Goal: Information Seeking & Learning: Learn about a topic

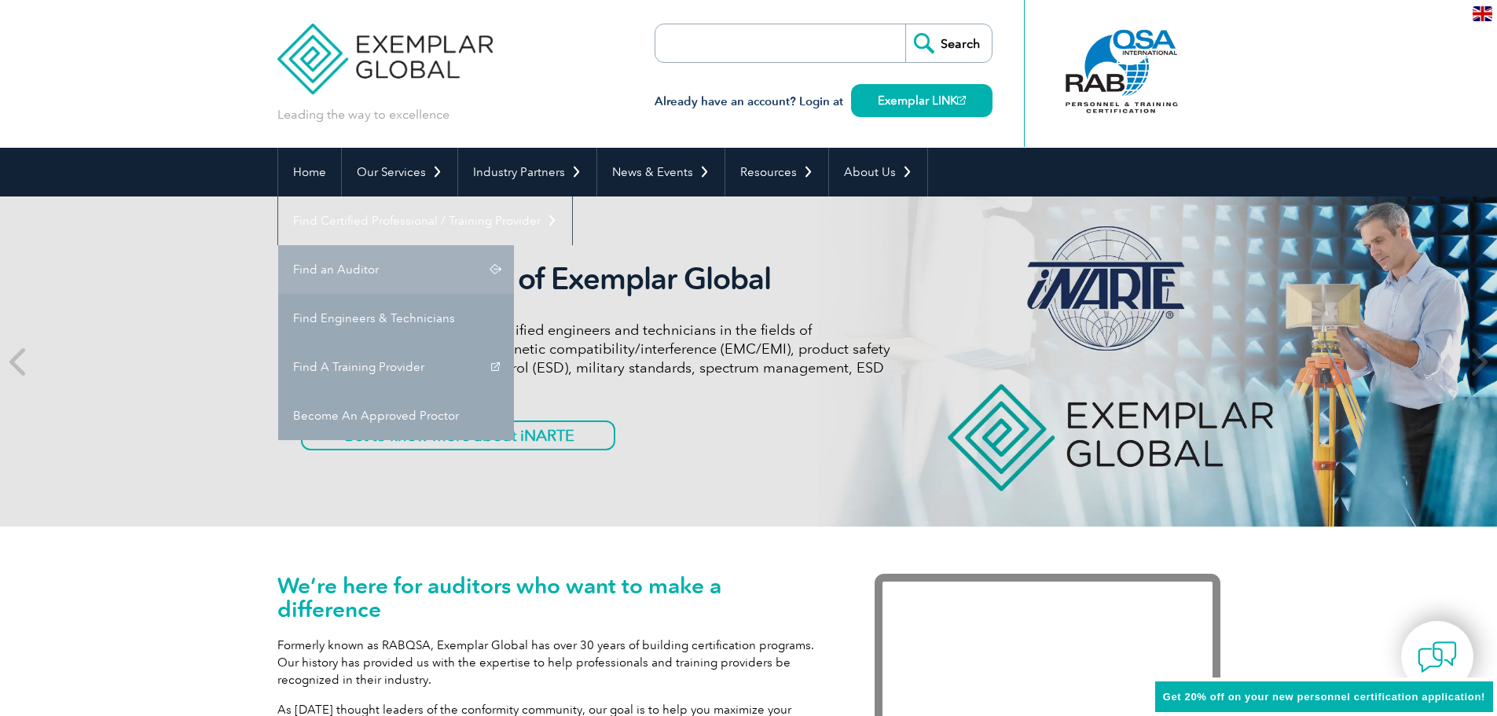
click at [514, 245] on link "Find an Auditor" at bounding box center [396, 269] width 236 height 49
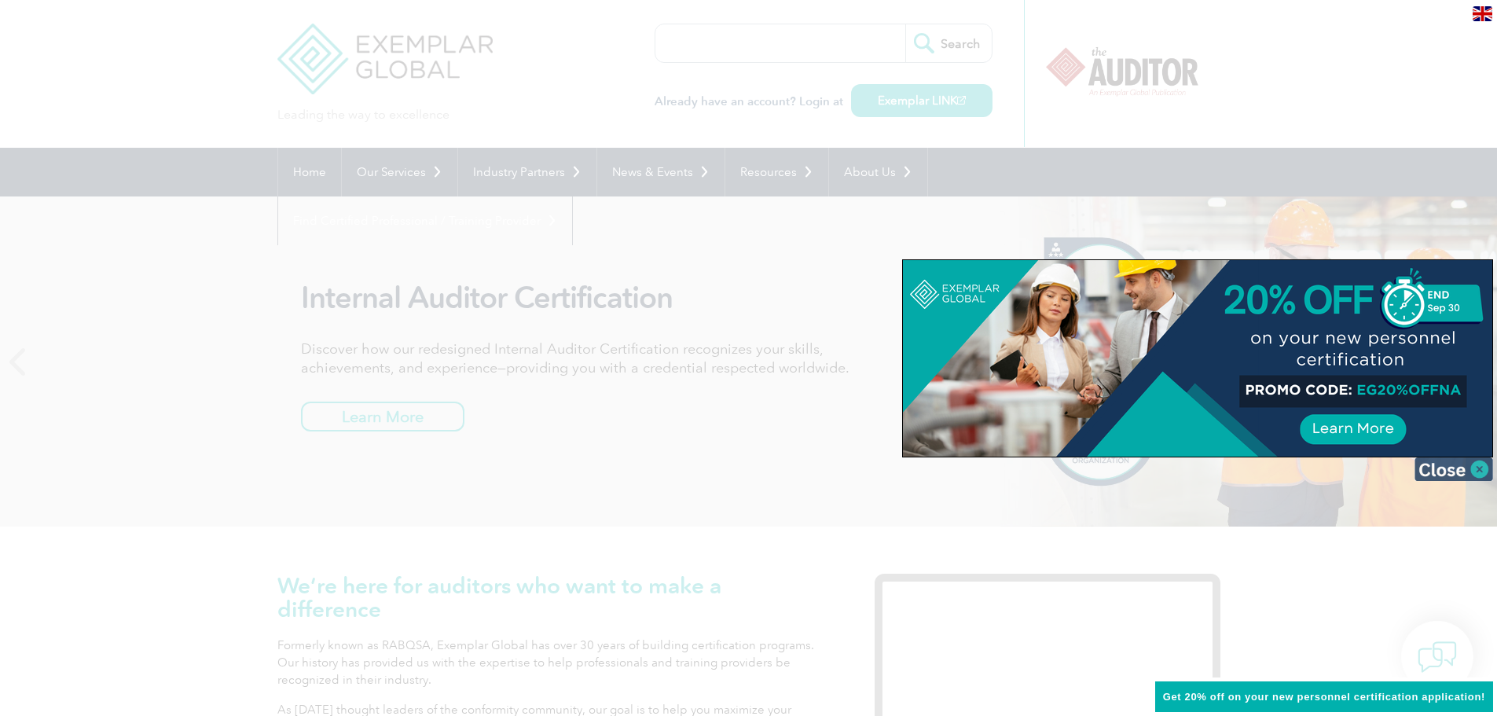
click at [1446, 464] on img at bounding box center [1454, 469] width 79 height 24
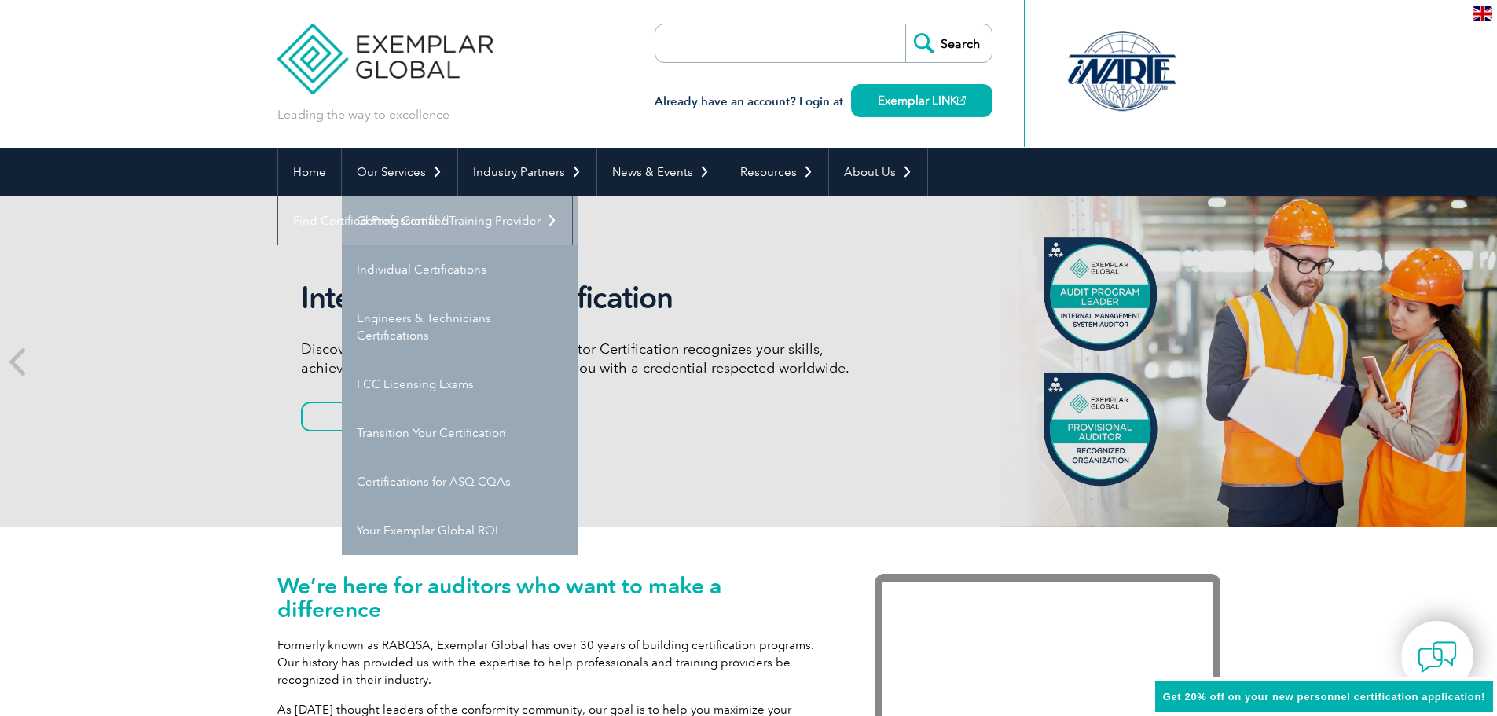
click at [403, 208] on link "Getting Certified" at bounding box center [460, 220] width 236 height 49
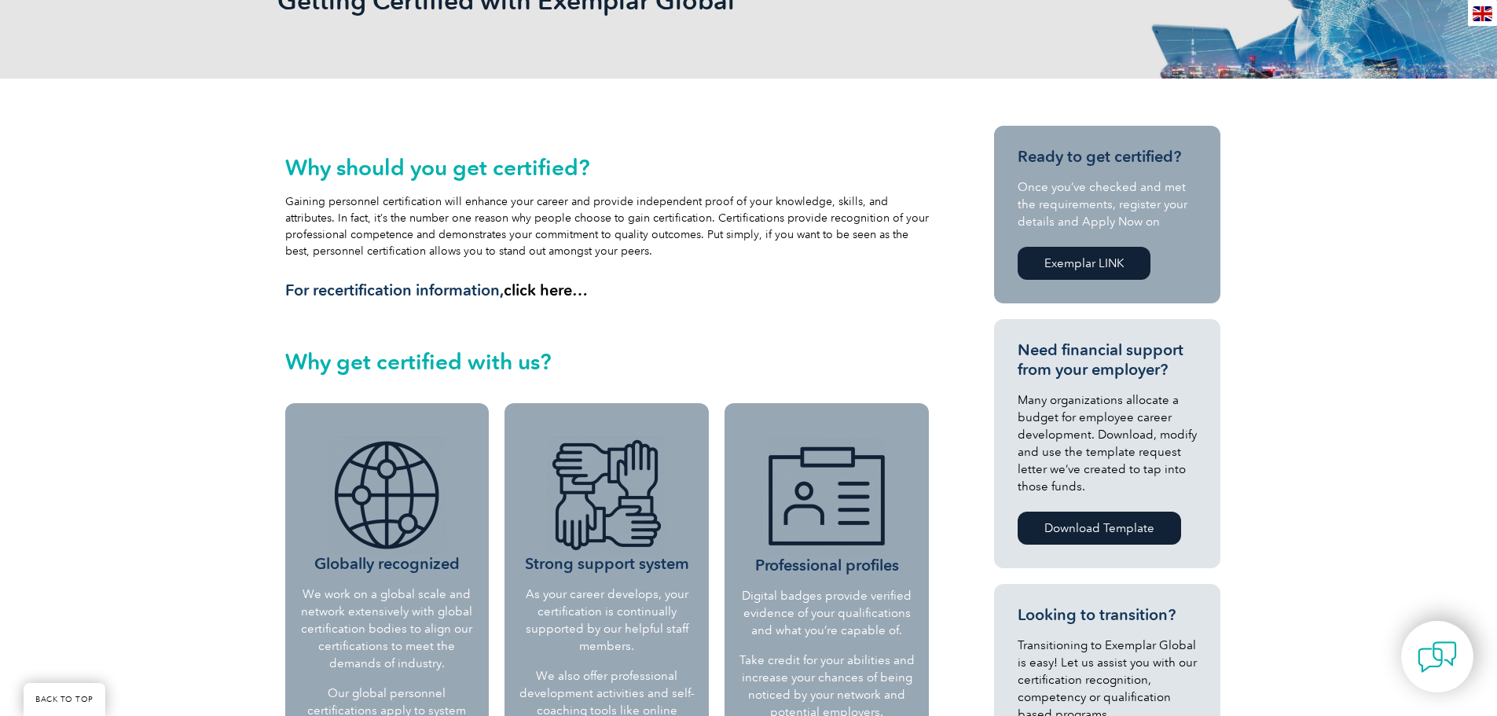
scroll to position [314, 0]
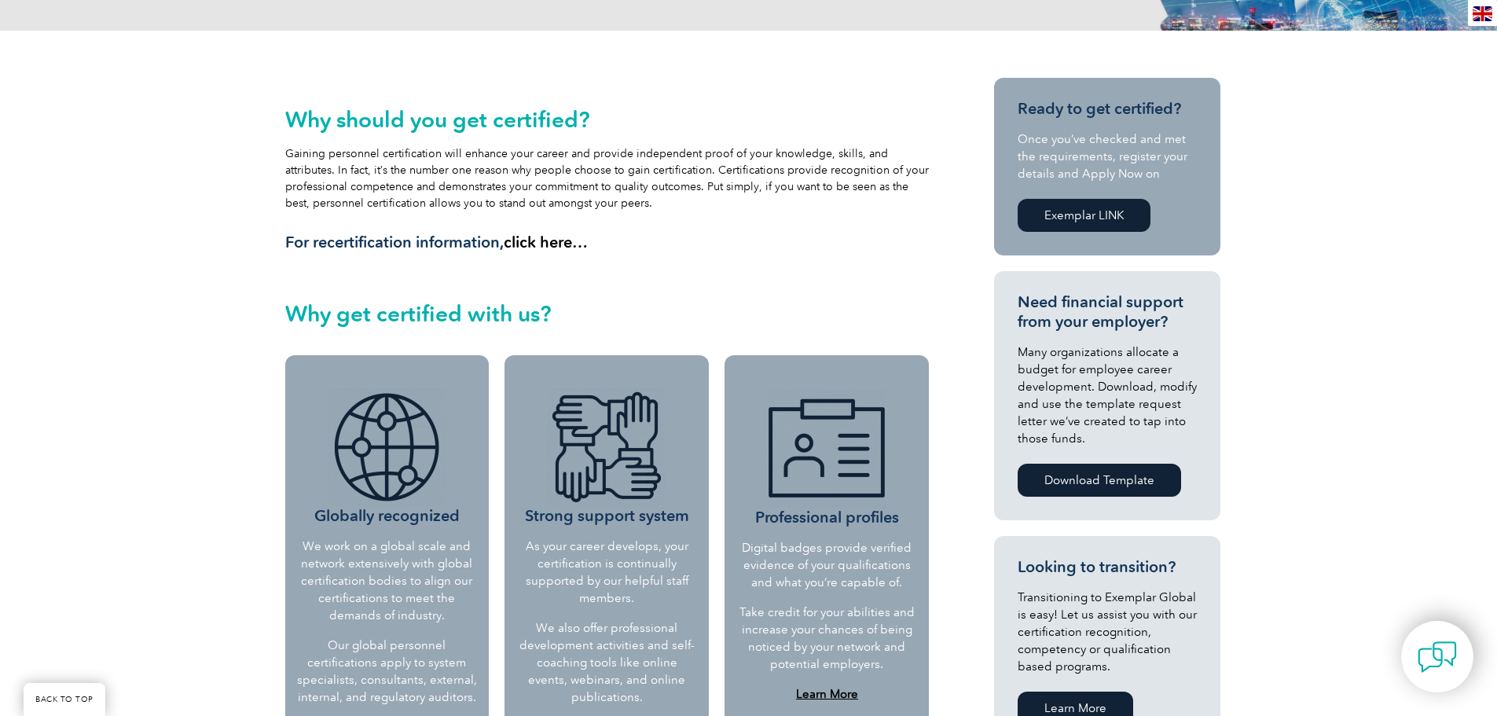
scroll to position [472, 0]
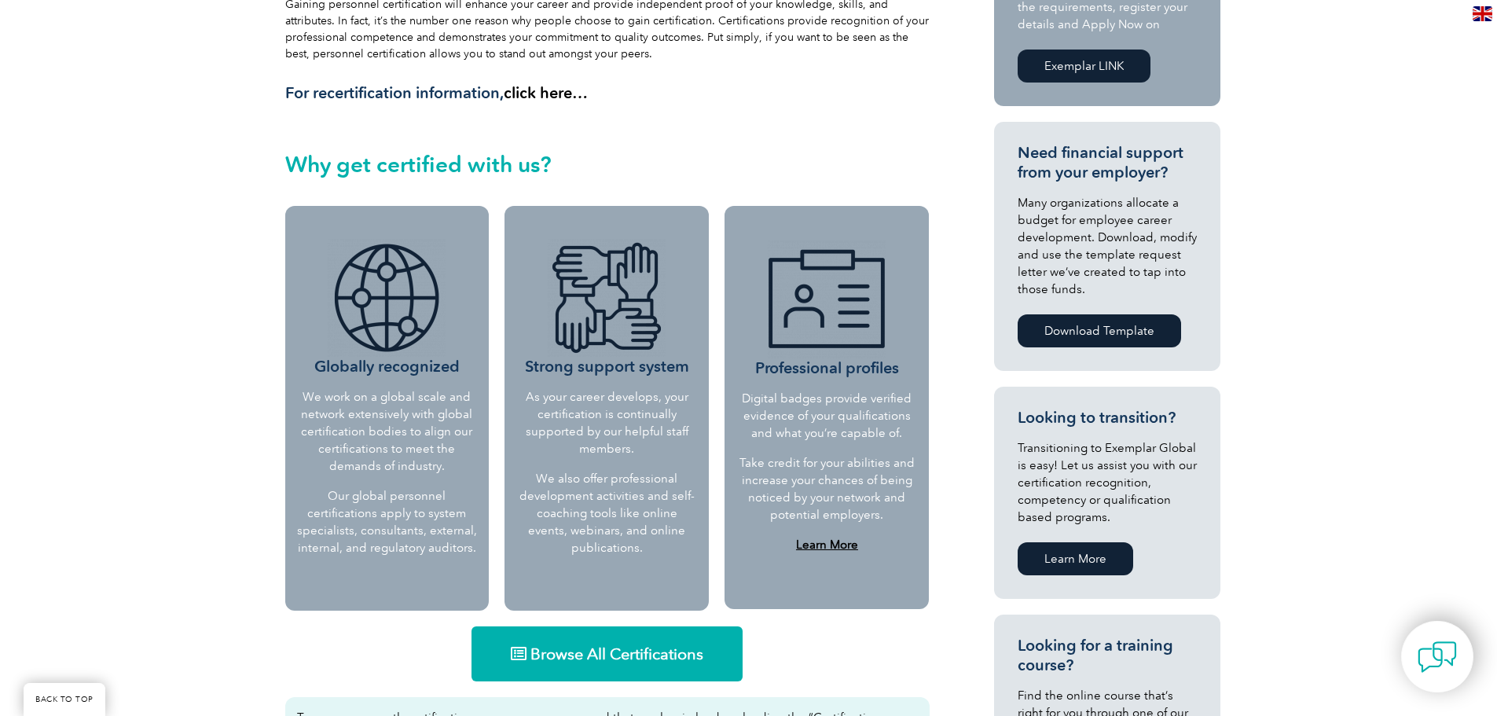
click at [606, 651] on span "Browse All Certifications" at bounding box center [616, 654] width 173 height 16
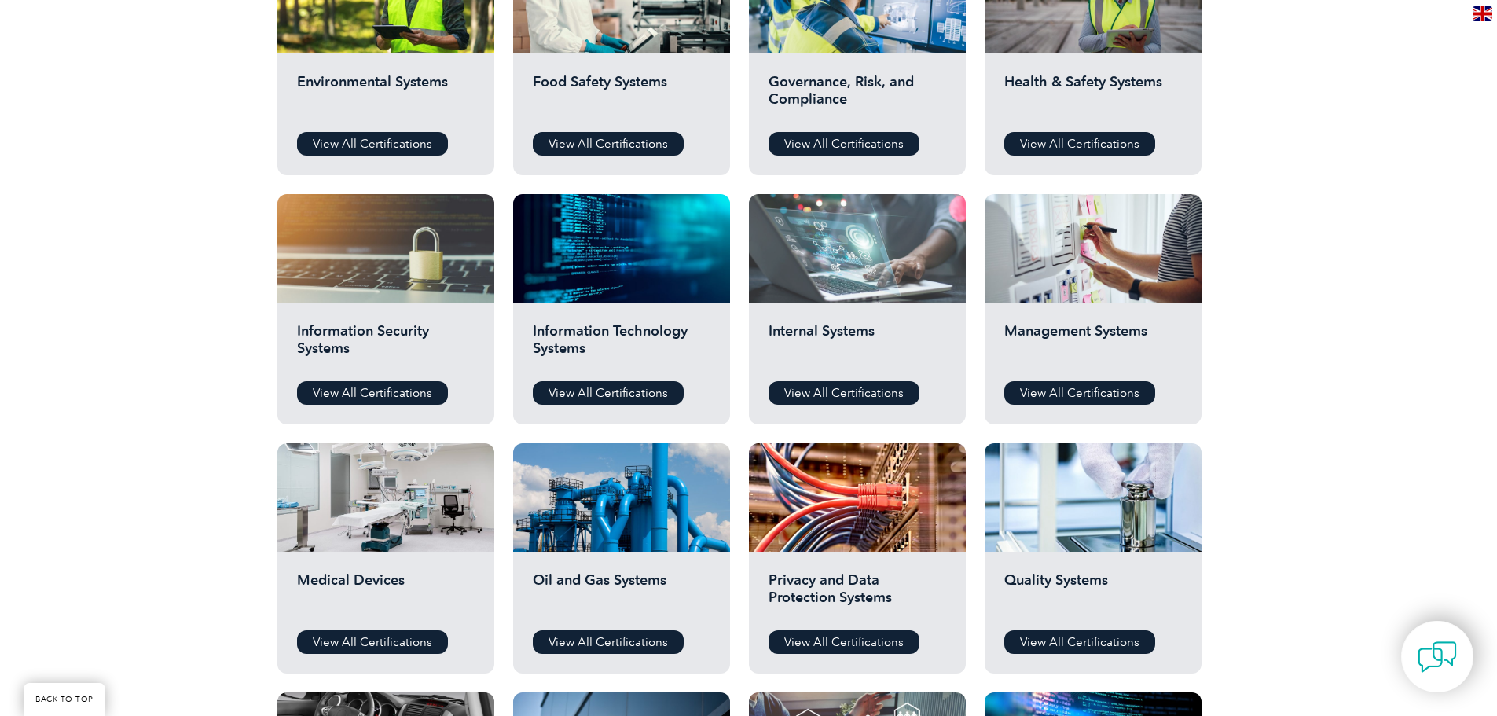
scroll to position [550, 0]
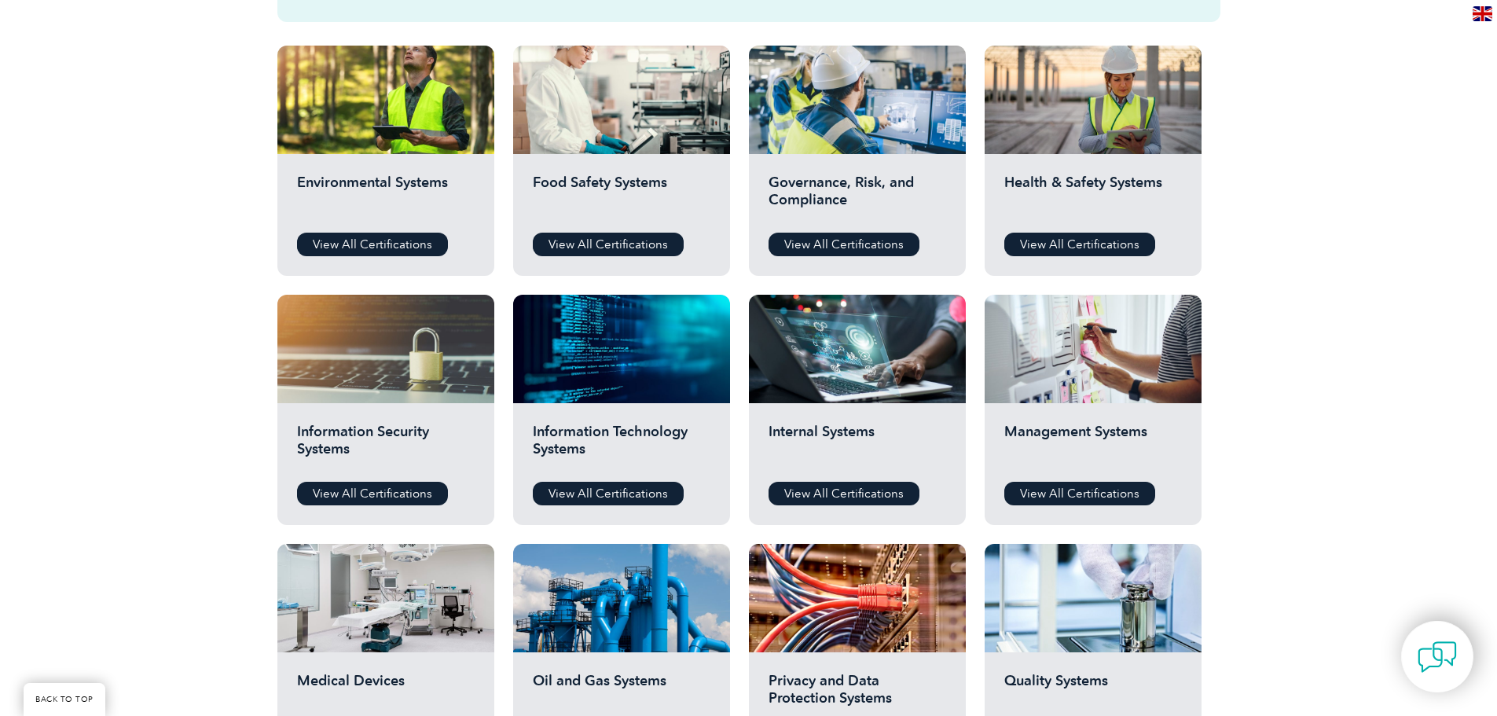
click at [824, 167] on div "Governance, Risk, and Compliance View All Certifications" at bounding box center [857, 215] width 217 height 122
click at [857, 244] on link "View All Certifications" at bounding box center [844, 245] width 151 height 24
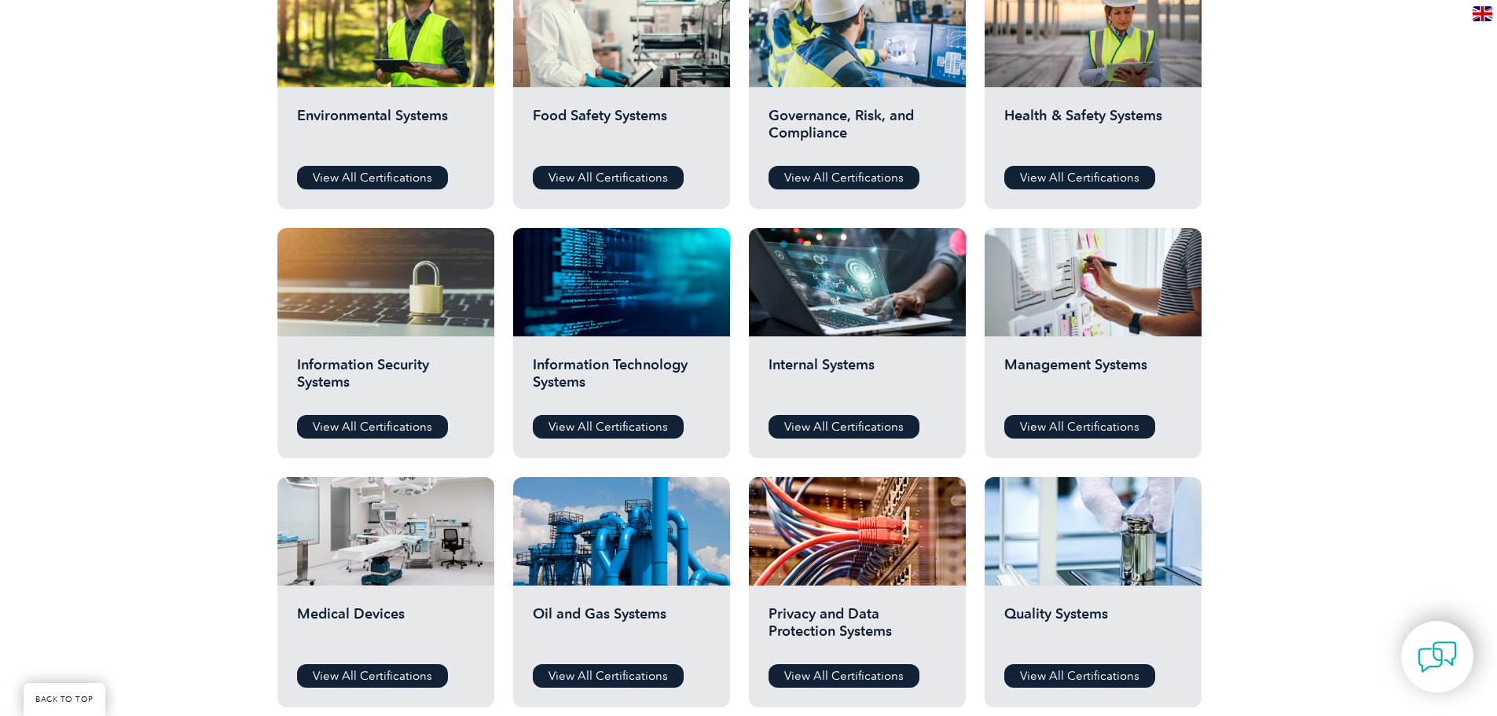
scroll to position [707, 0]
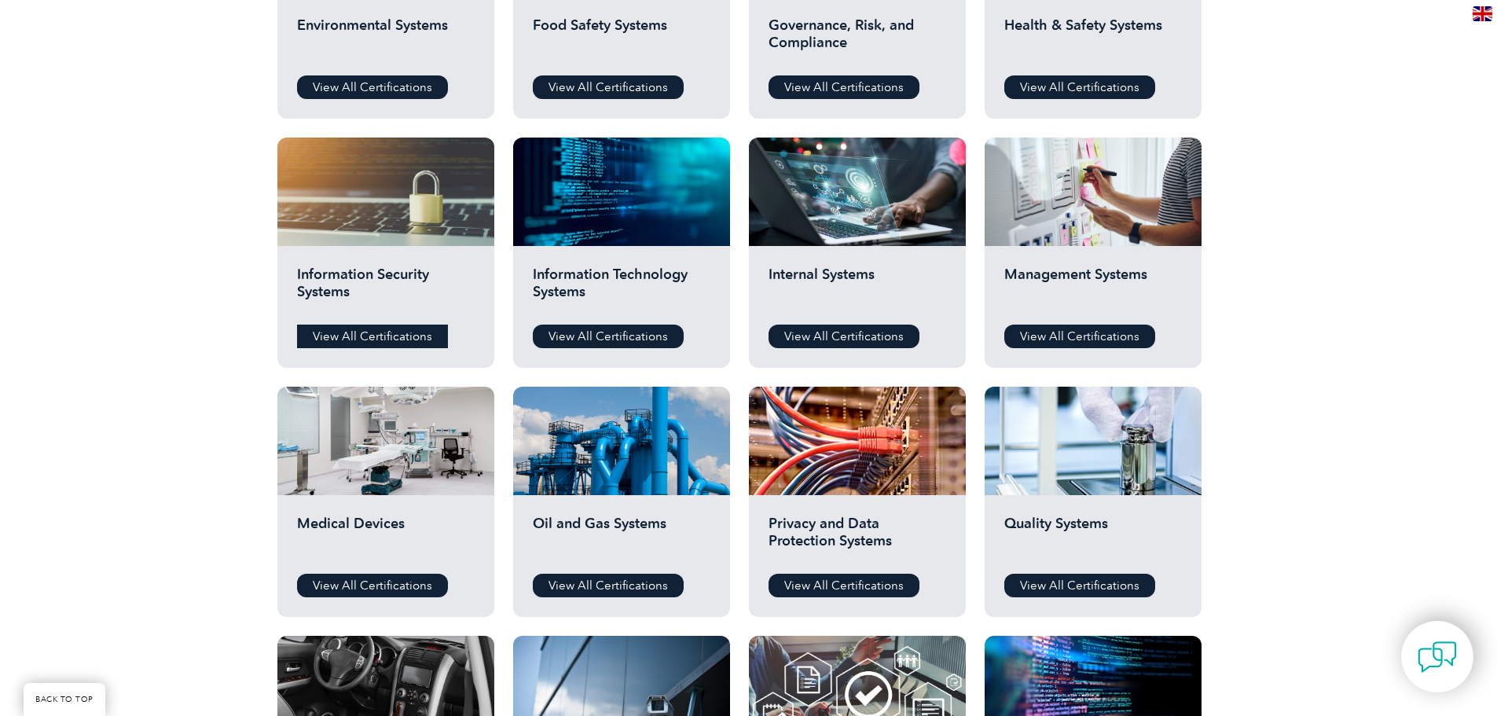
click at [365, 343] on link "View All Certifications" at bounding box center [372, 337] width 151 height 24
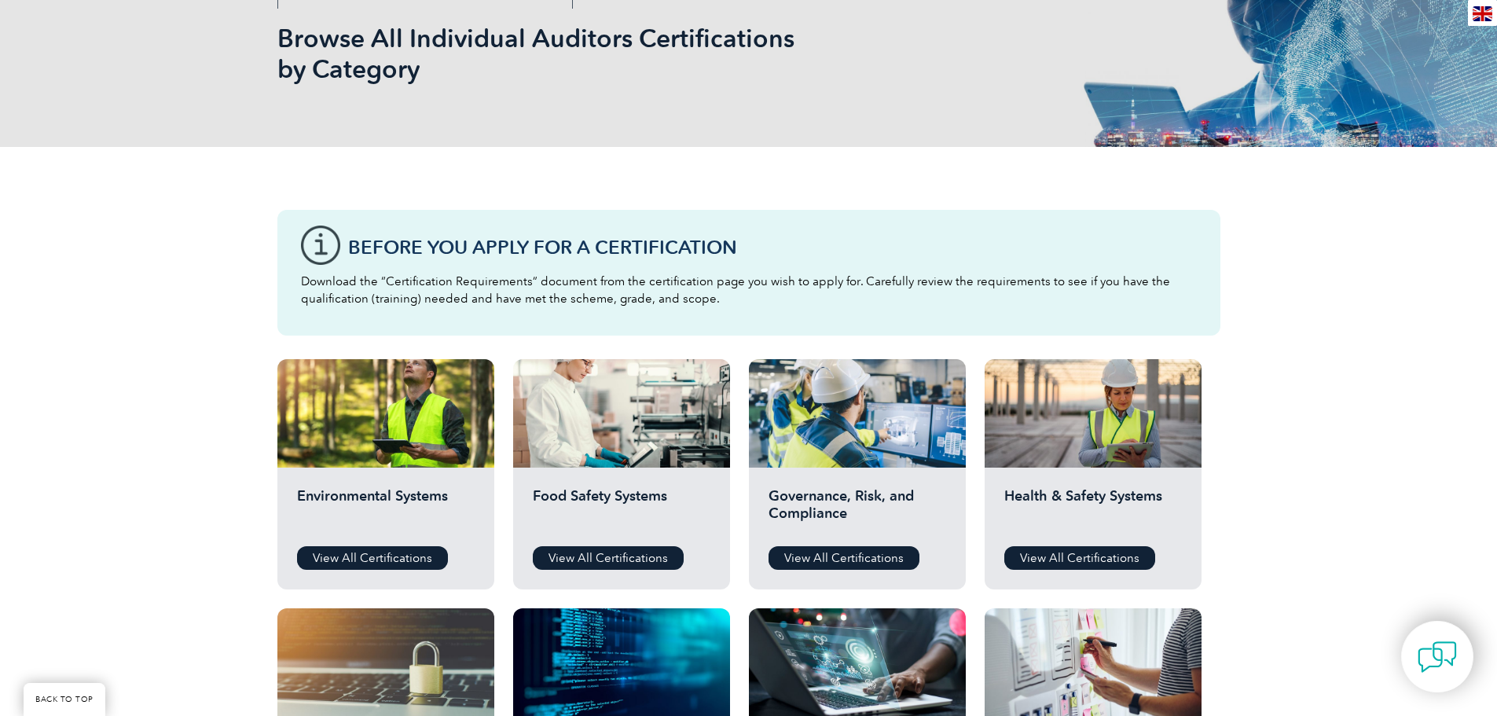
scroll to position [236, 0]
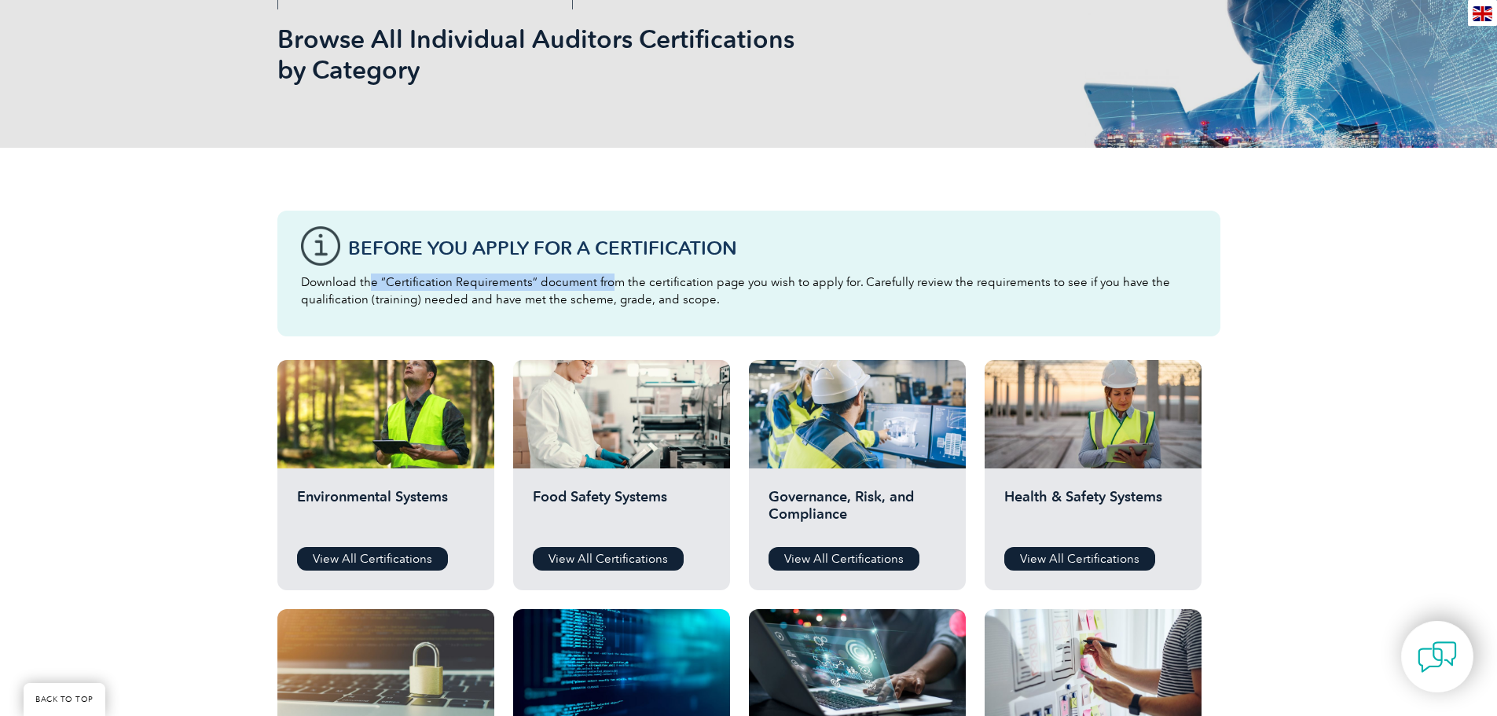
drag, startPoint x: 371, startPoint y: 283, endPoint x: 605, endPoint y: 288, distance: 234.2
click at [605, 288] on p "Download the “Certification Requirements” document from the certification page …" at bounding box center [749, 290] width 896 height 35
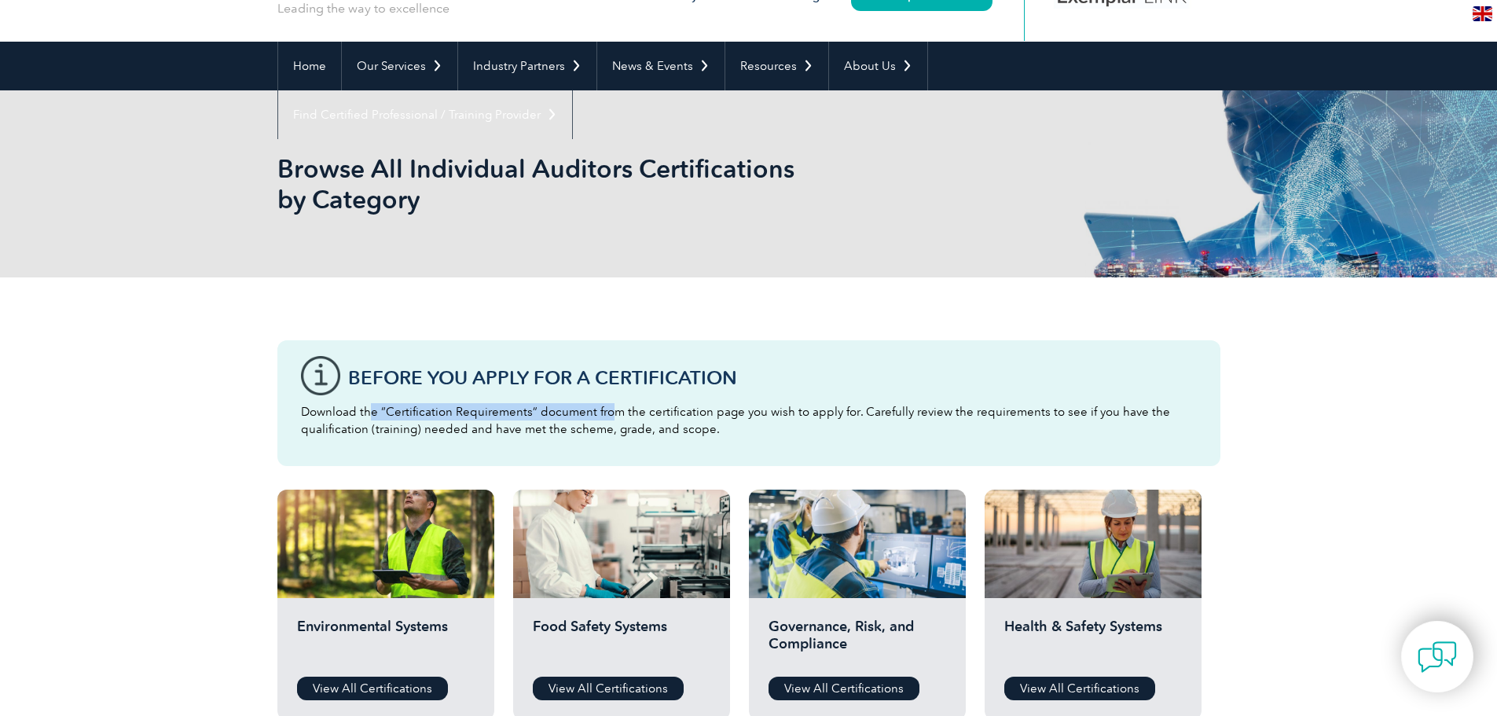
scroll to position [0, 0]
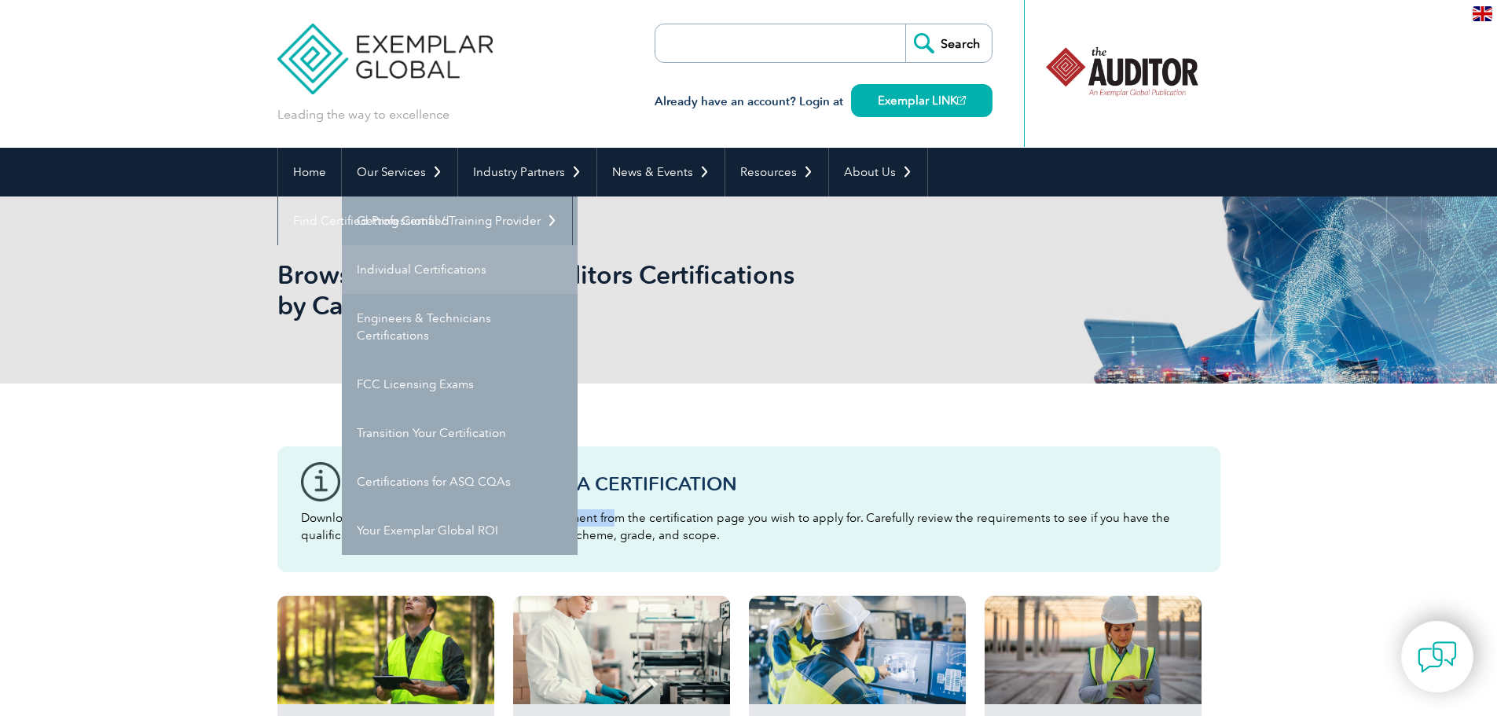
click at [406, 277] on link "Individual Certifications" at bounding box center [460, 269] width 236 height 49
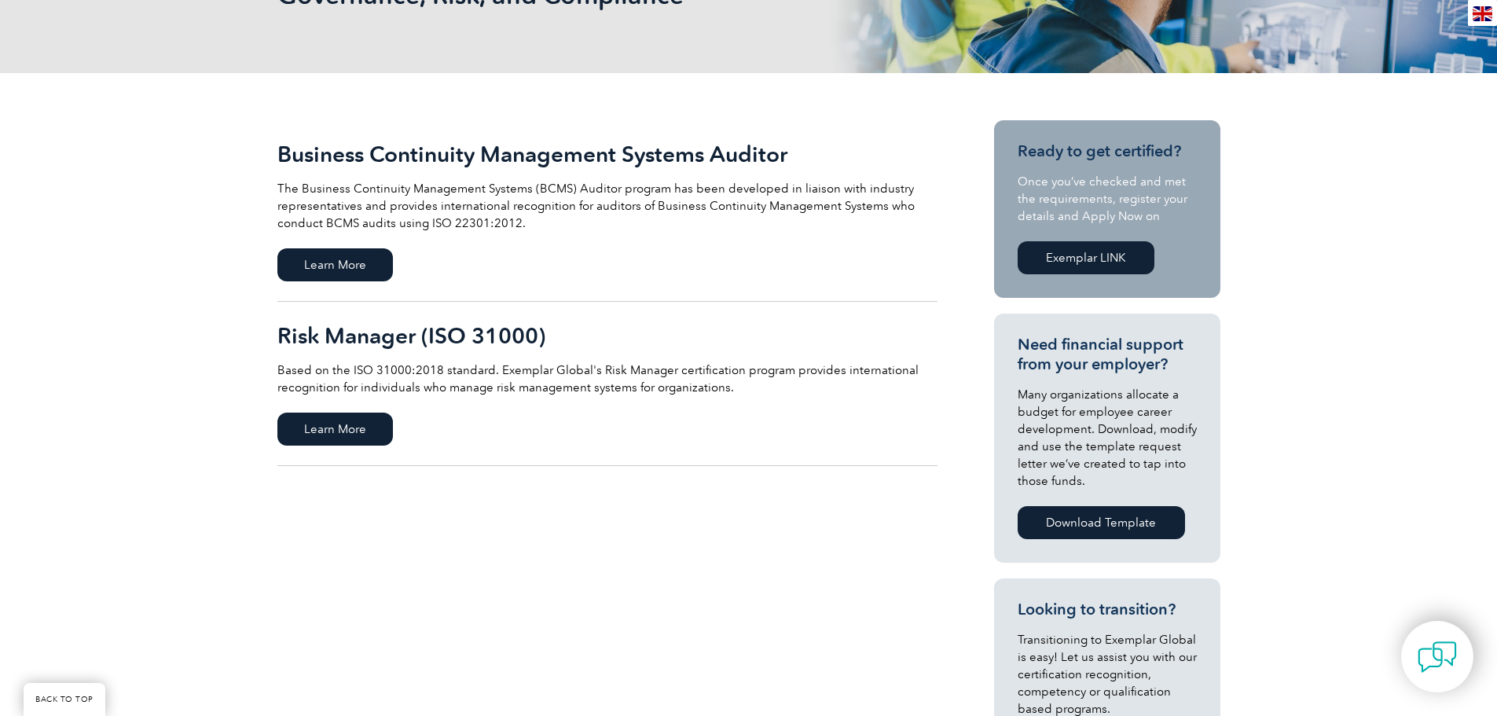
scroll to position [79, 0]
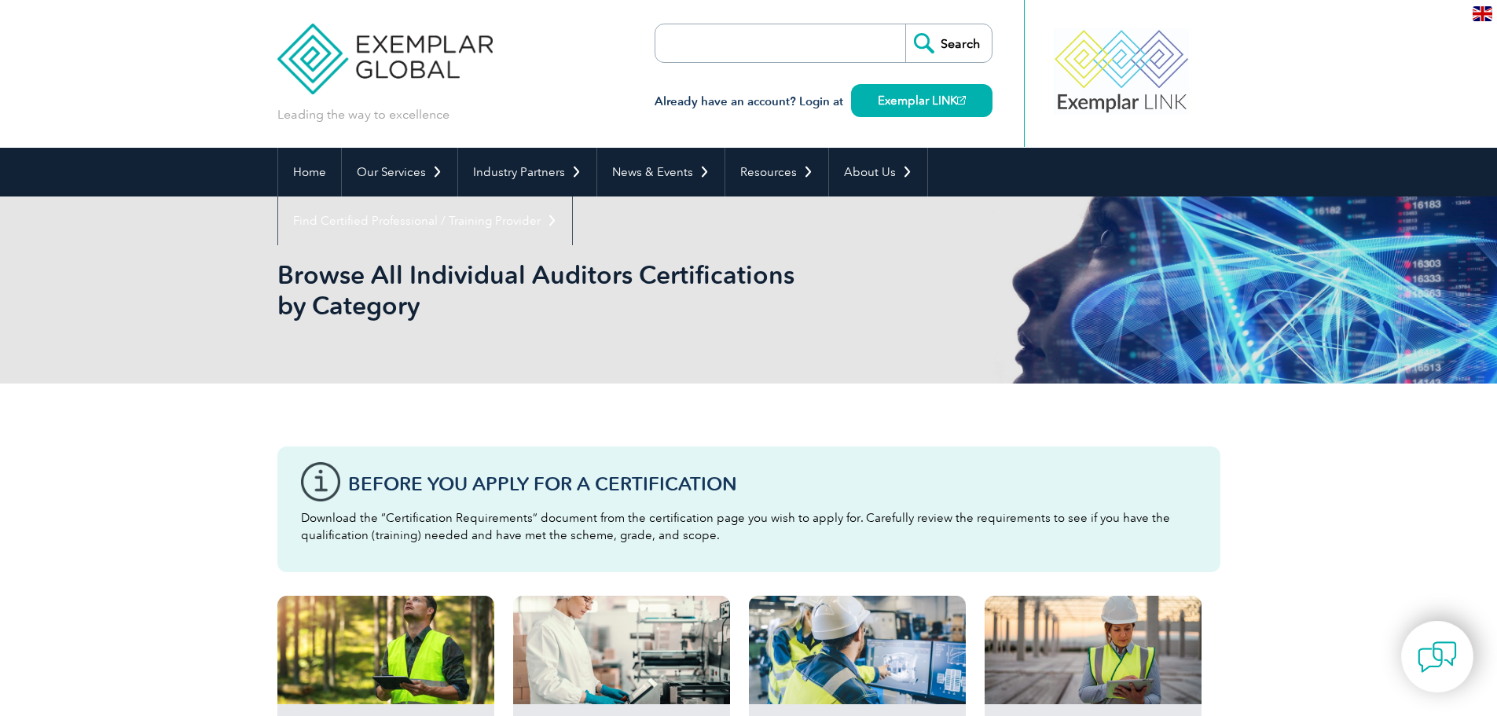
scroll to position [314, 0]
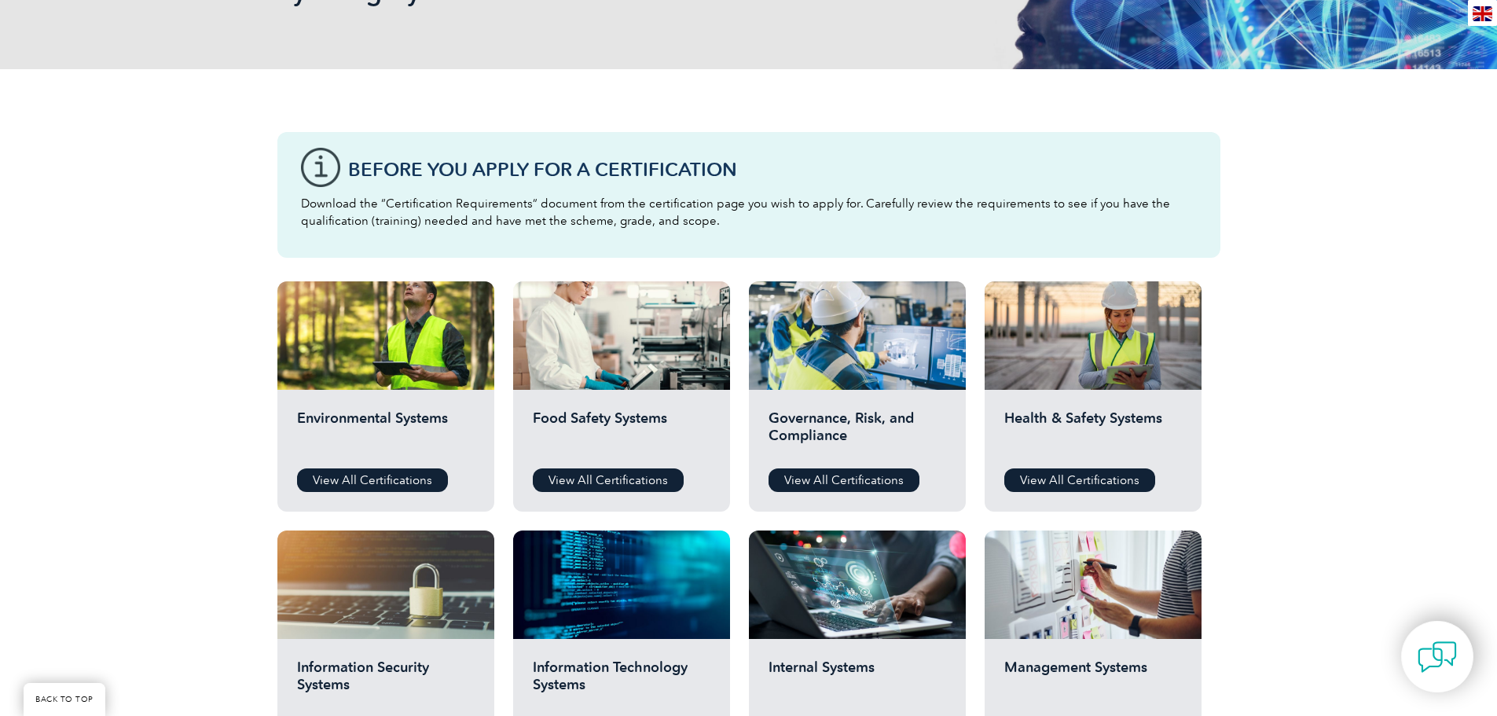
click at [820, 468] on div "Governance, Risk, and Compliance View All Certifications" at bounding box center [857, 451] width 217 height 122
click at [827, 485] on link "View All Certifications" at bounding box center [844, 480] width 151 height 24
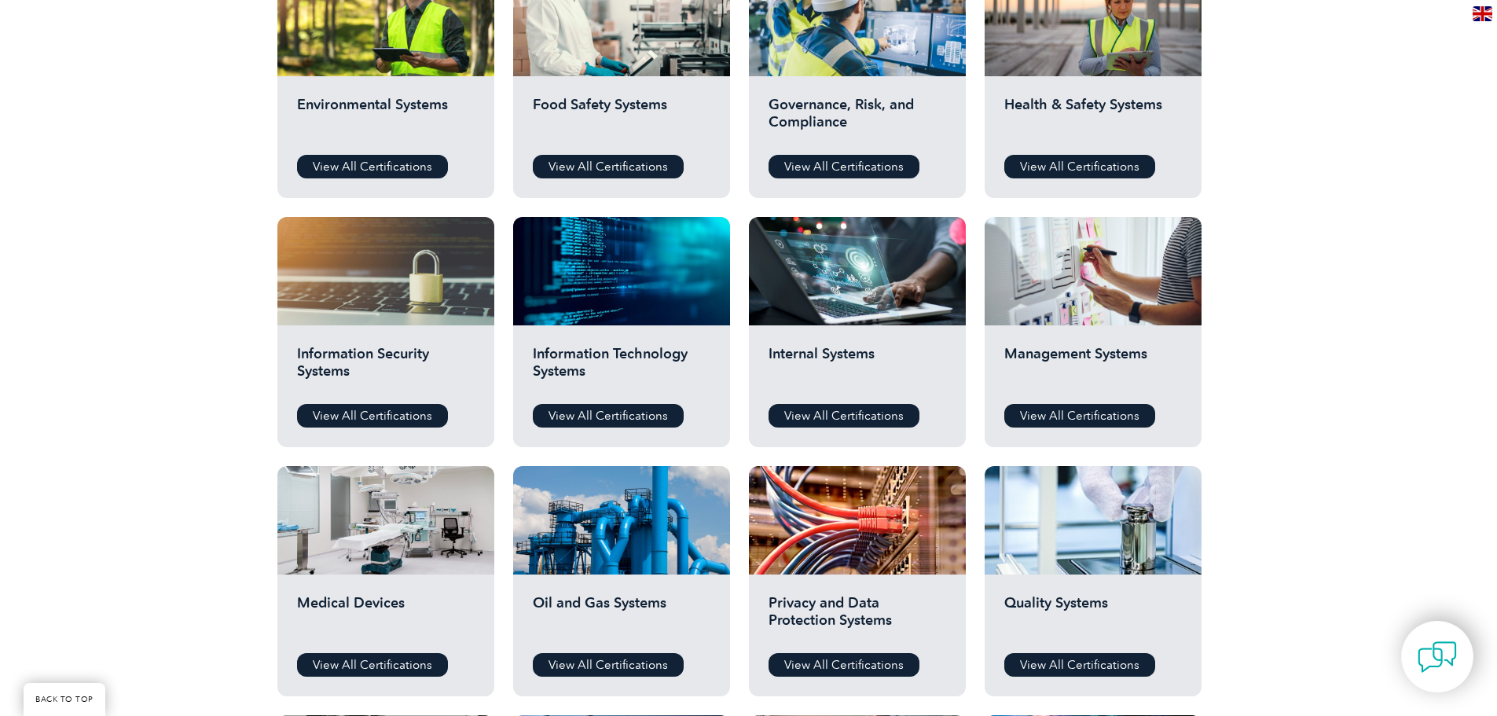
scroll to position [629, 0]
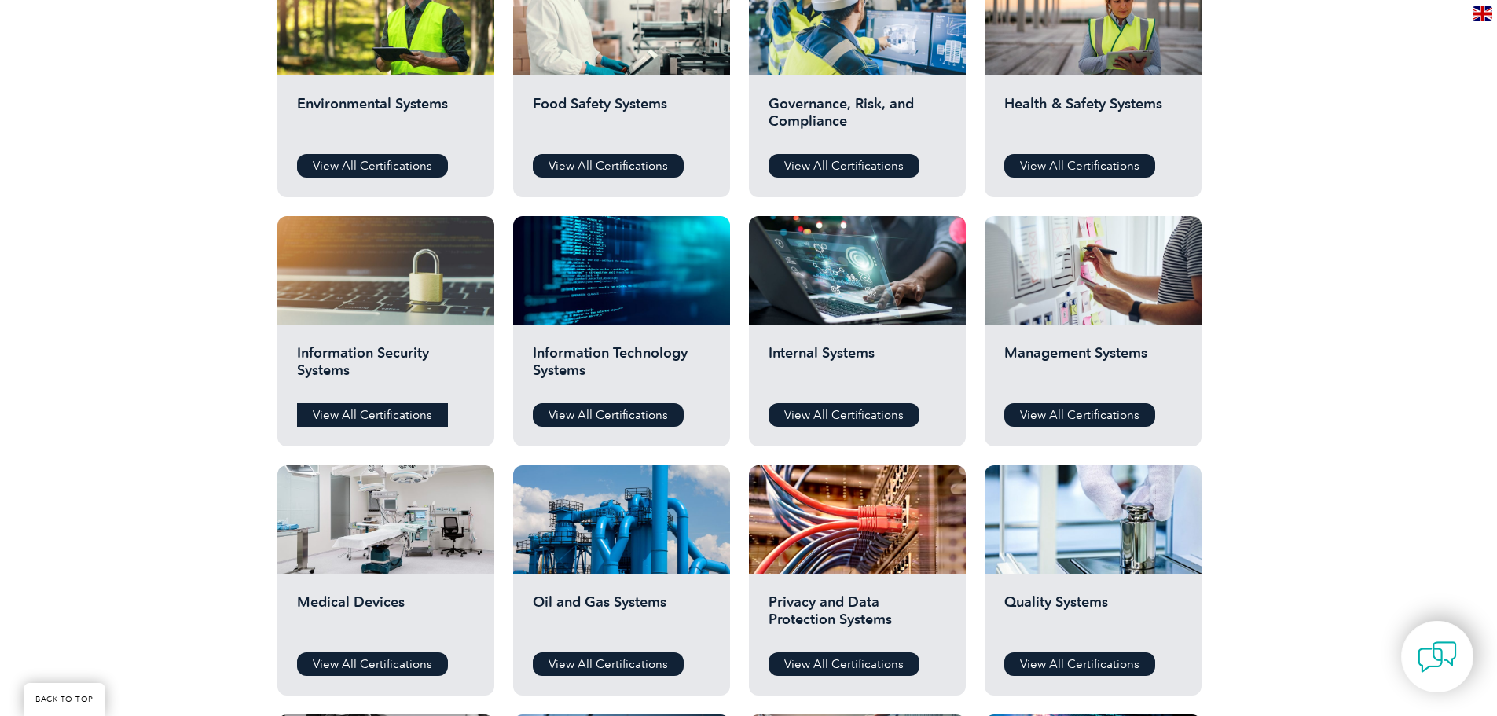
click at [387, 416] on link "View All Certifications" at bounding box center [372, 415] width 151 height 24
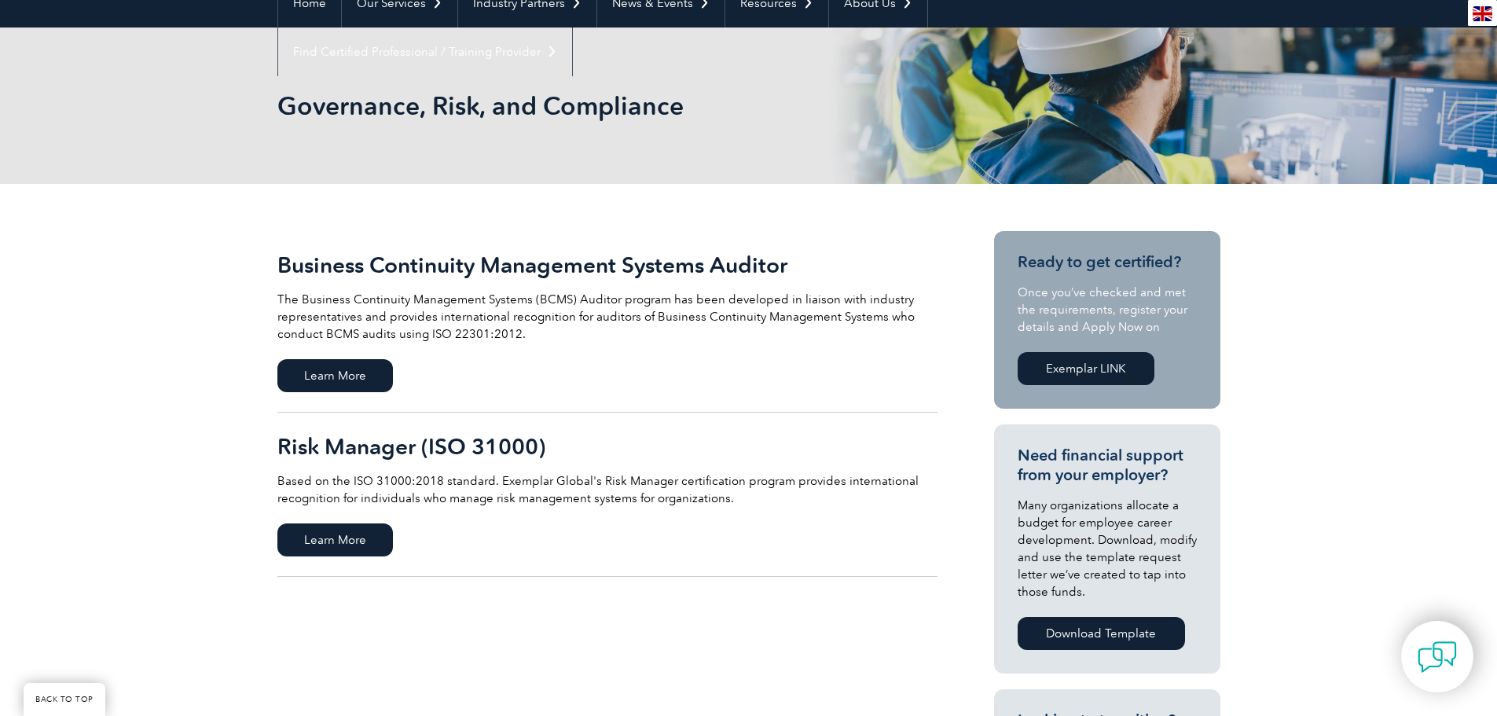
scroll to position [236, 0]
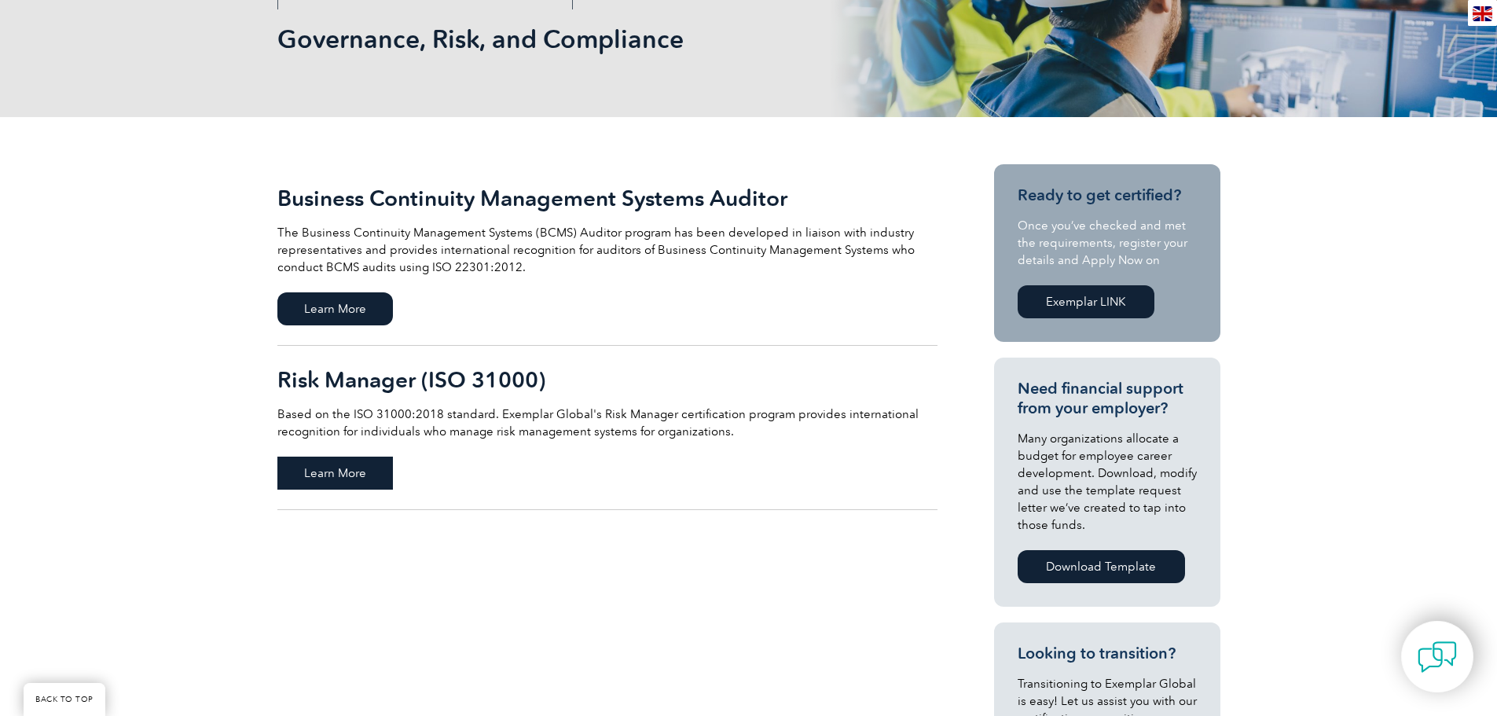
click at [343, 475] on span "Learn More" at bounding box center [335, 473] width 116 height 33
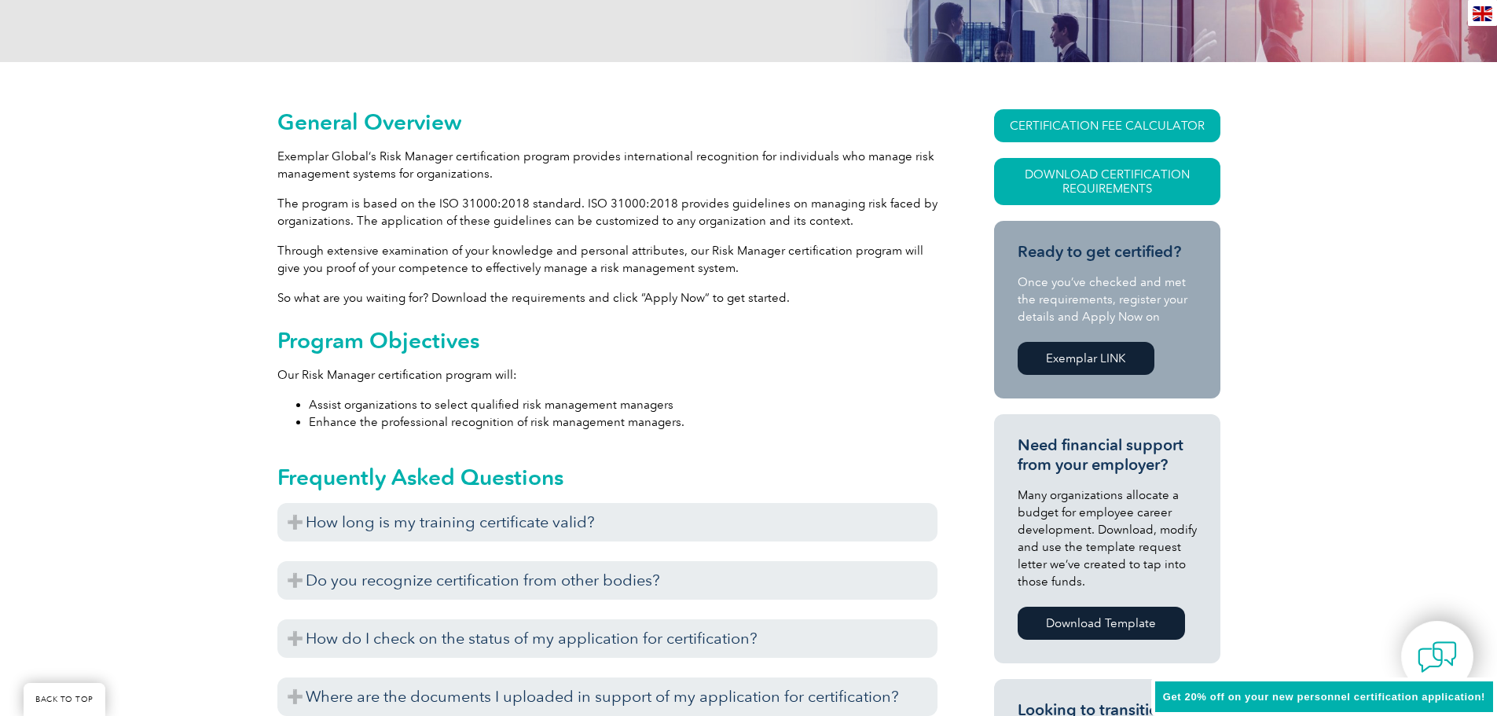
scroll to position [314, 0]
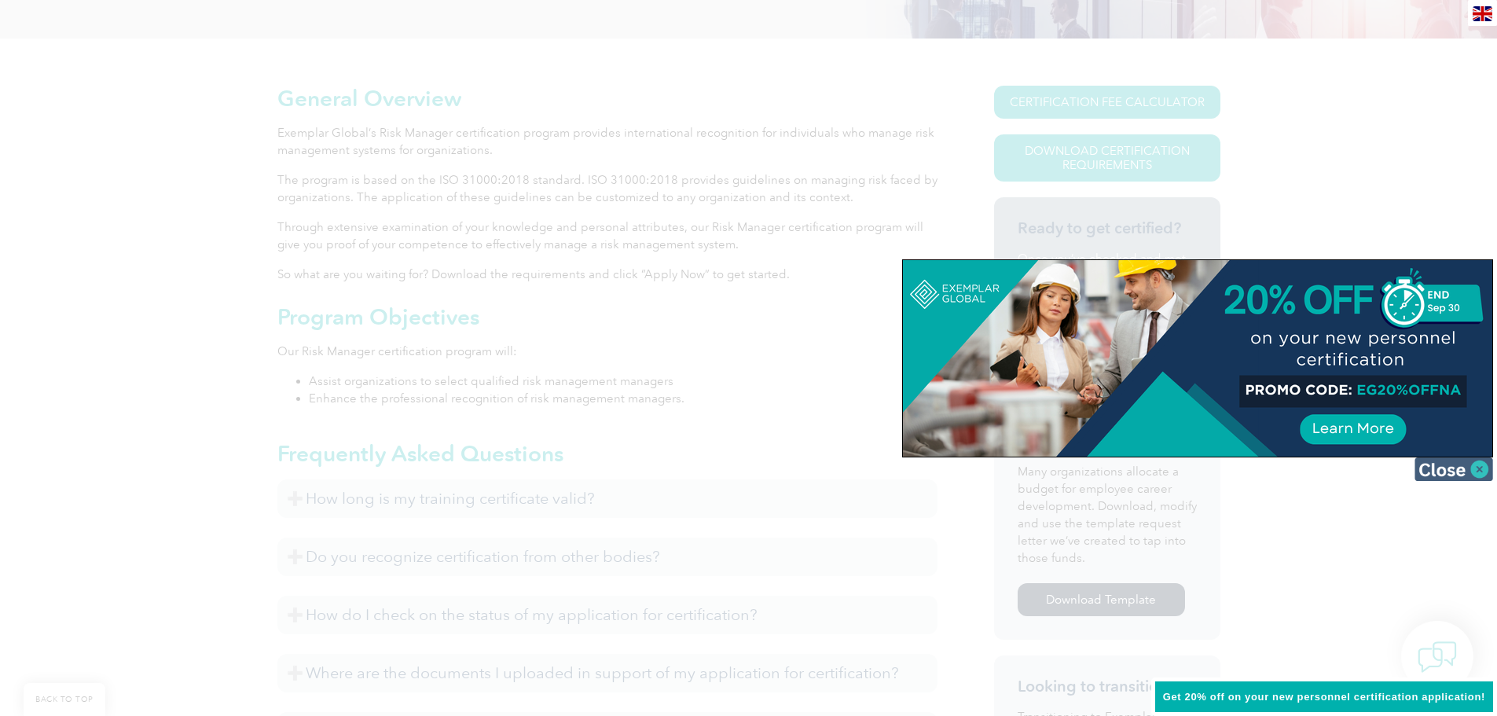
click at [1448, 471] on img at bounding box center [1454, 469] width 79 height 24
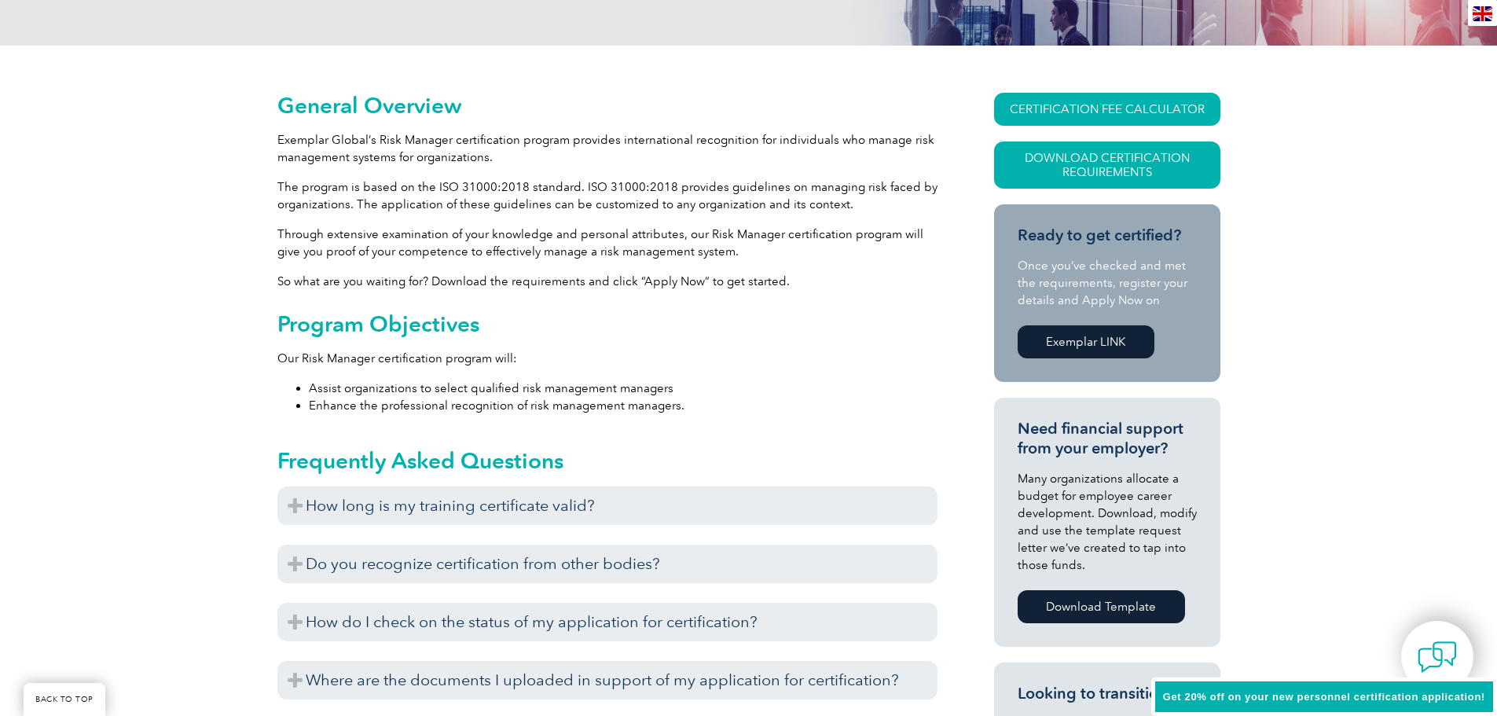
scroll to position [472, 0]
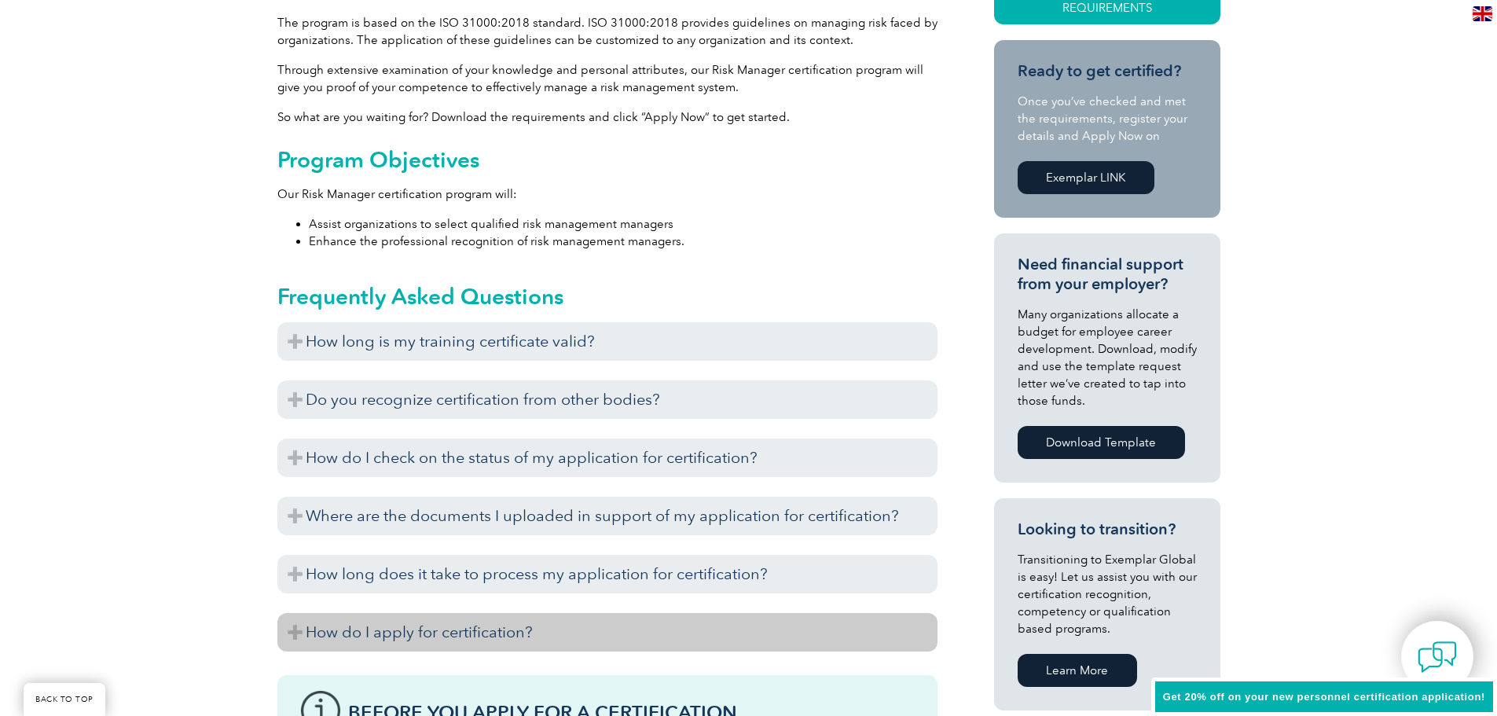
click at [315, 629] on h3 "How do I apply for certification?" at bounding box center [607, 632] width 660 height 39
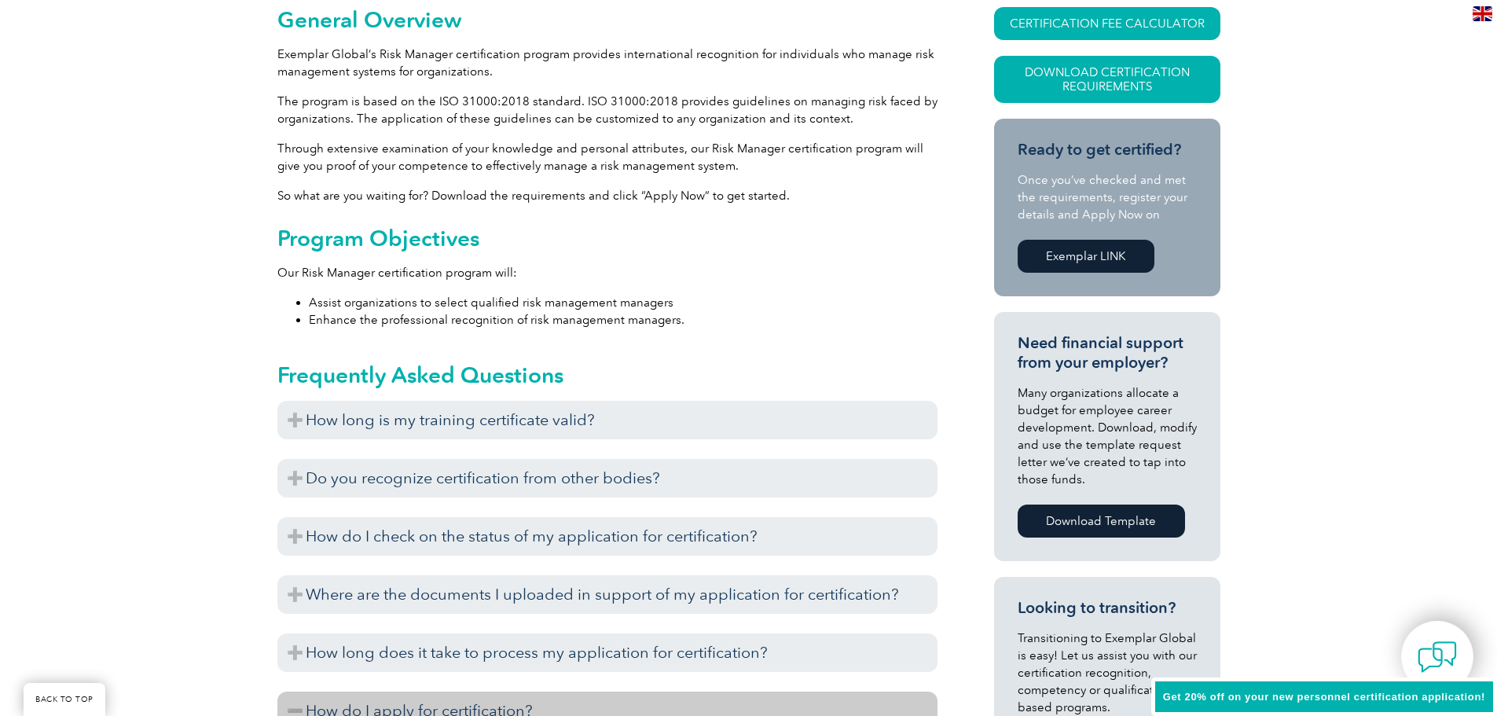
scroll to position [314, 0]
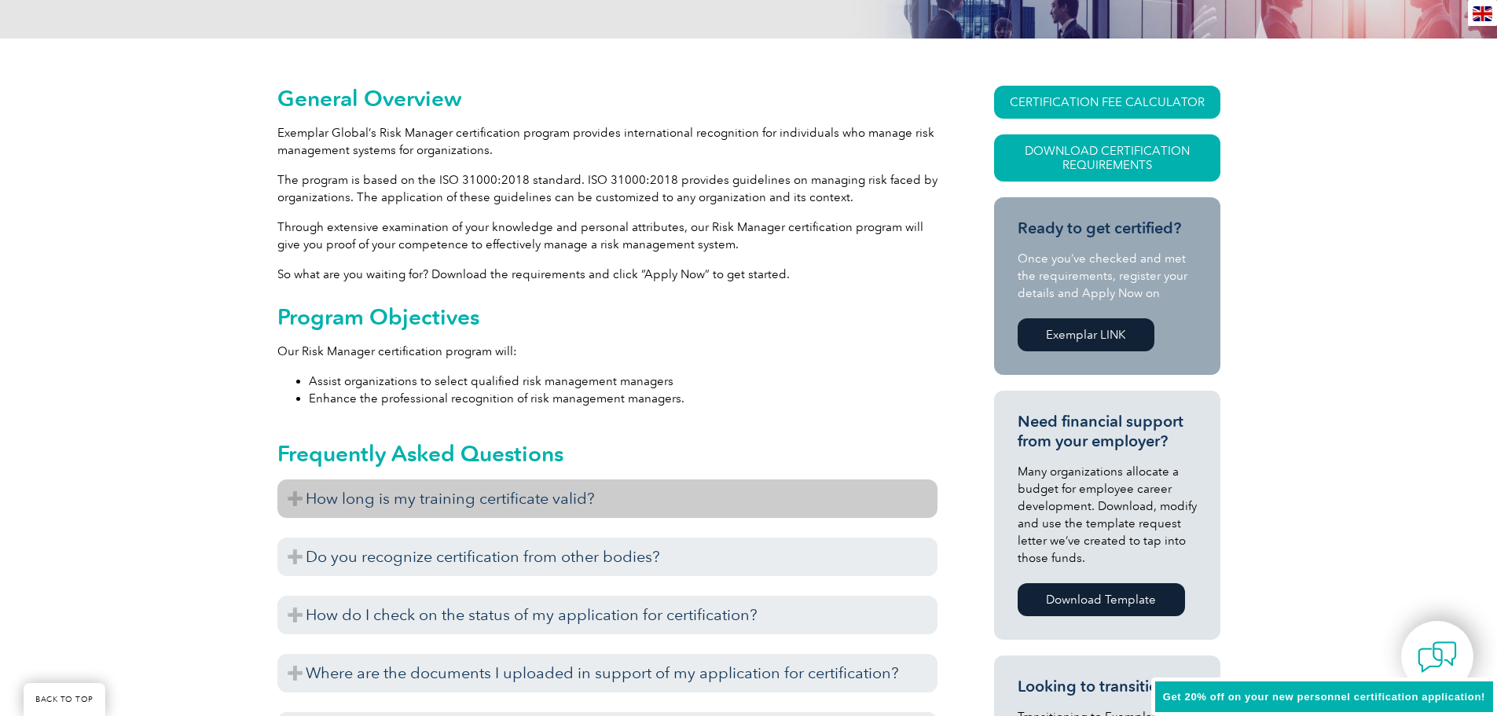
click at [333, 500] on h3 "How long is my training certificate valid?" at bounding box center [607, 498] width 660 height 39
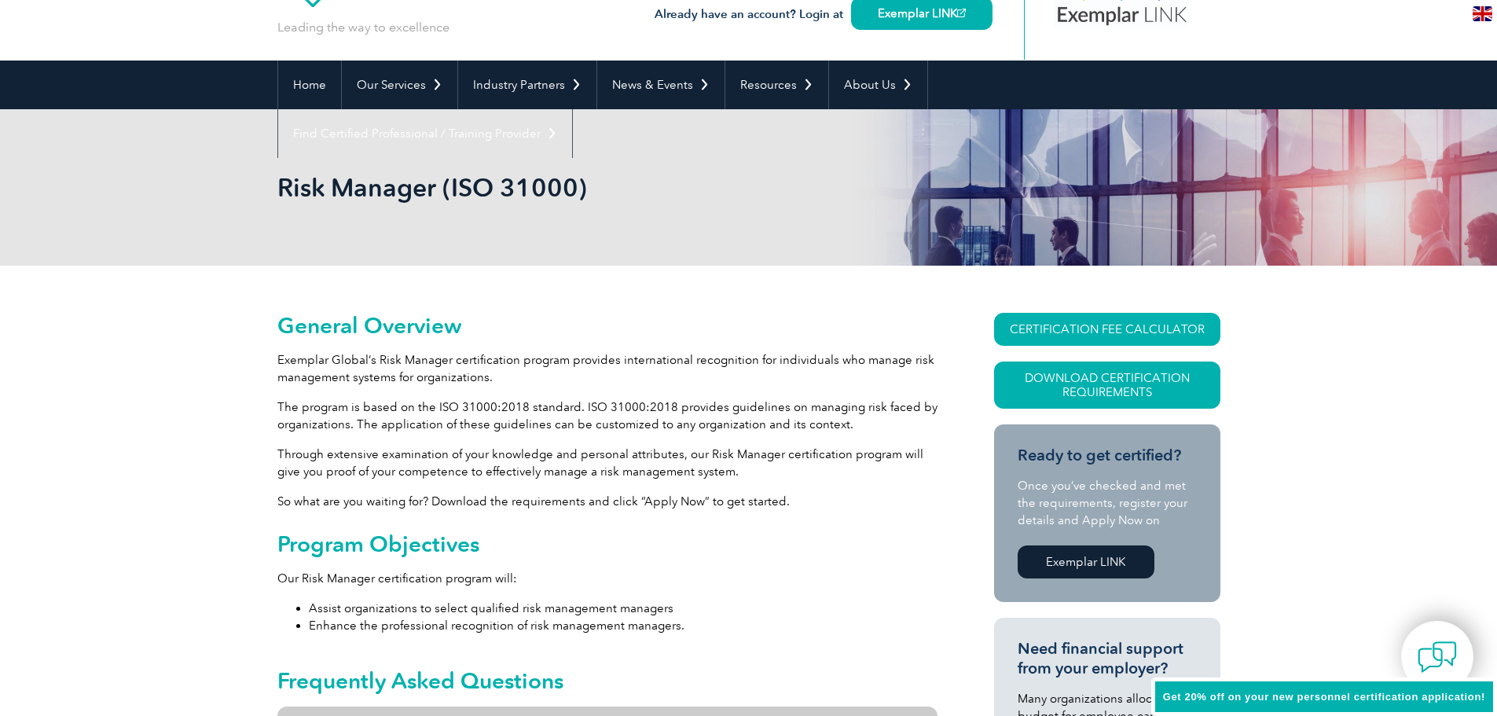
scroll to position [79, 0]
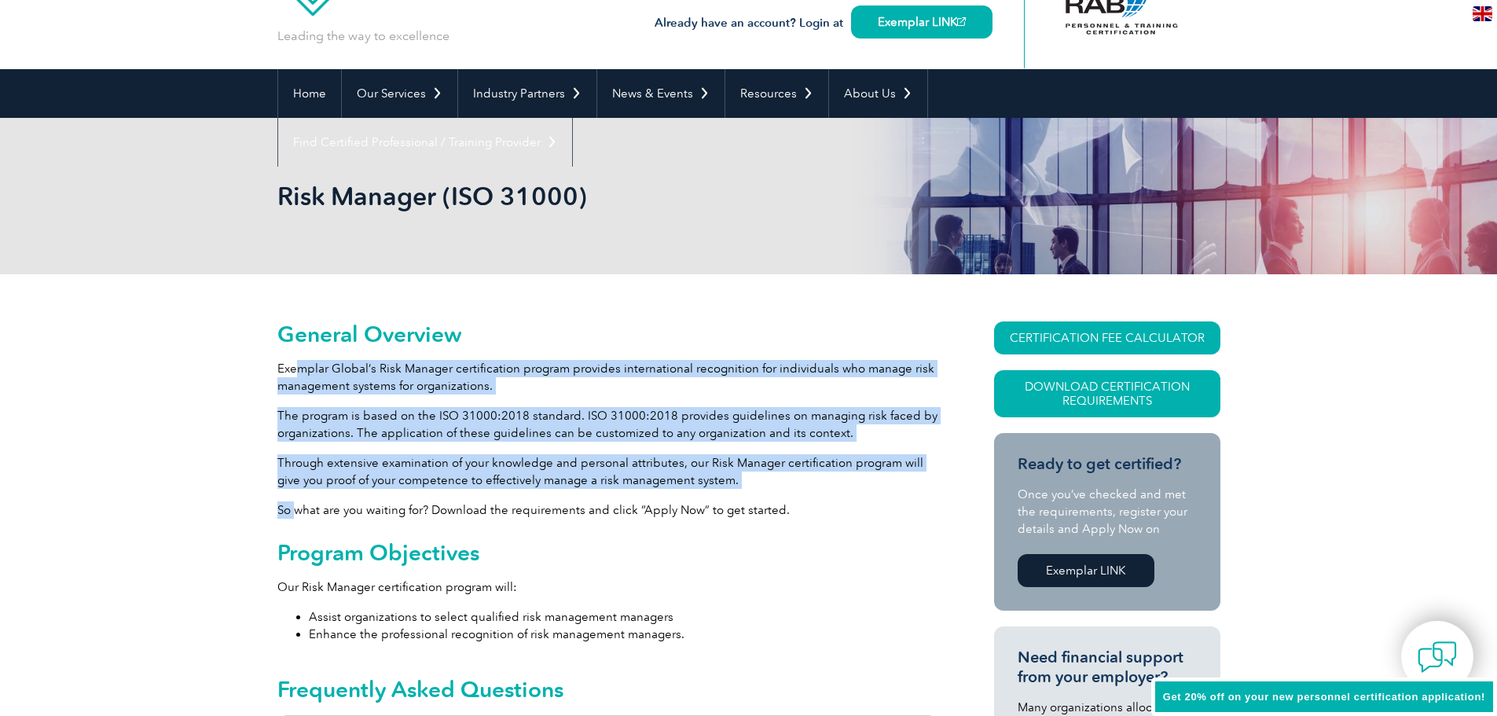
drag, startPoint x: 297, startPoint y: 372, endPoint x: 293, endPoint y: 515, distance: 143.1
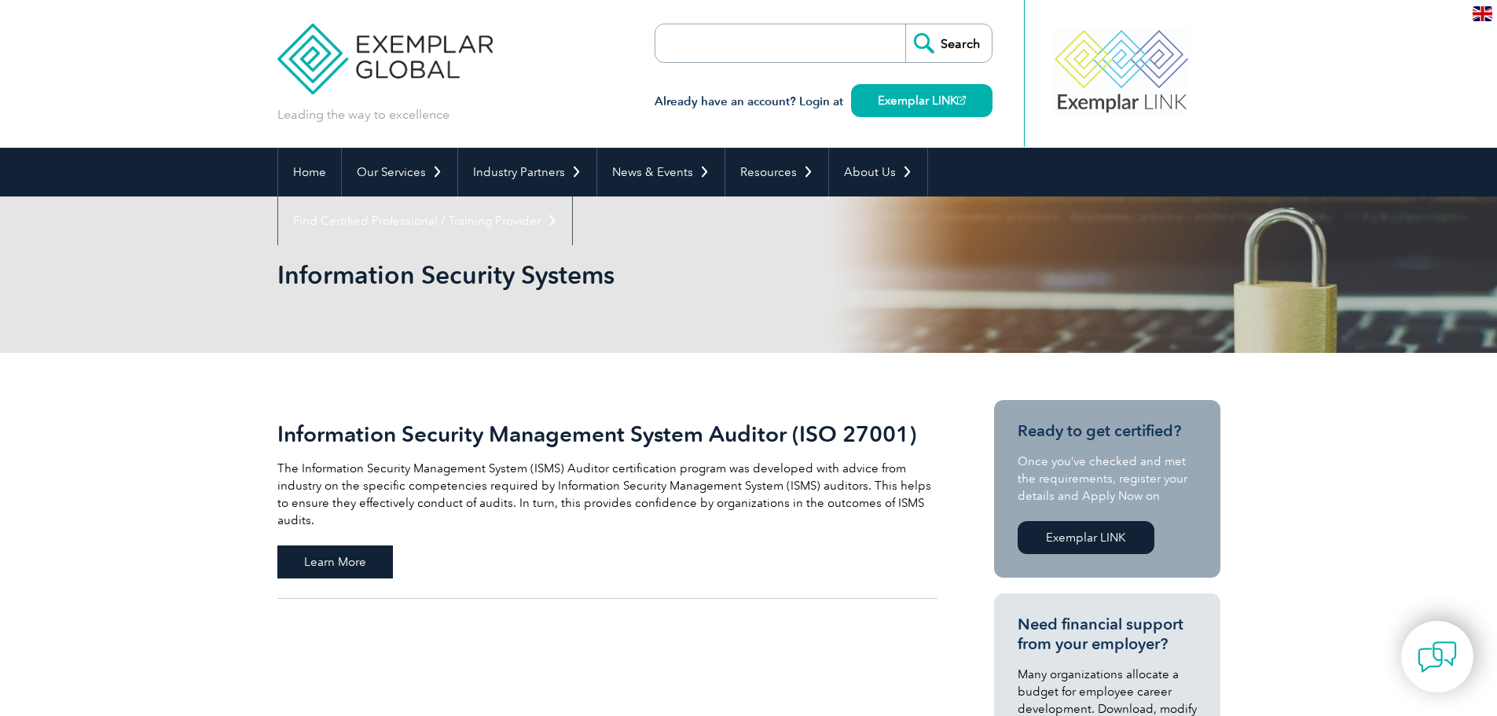
click at [314, 545] on span "Learn More" at bounding box center [335, 561] width 116 height 33
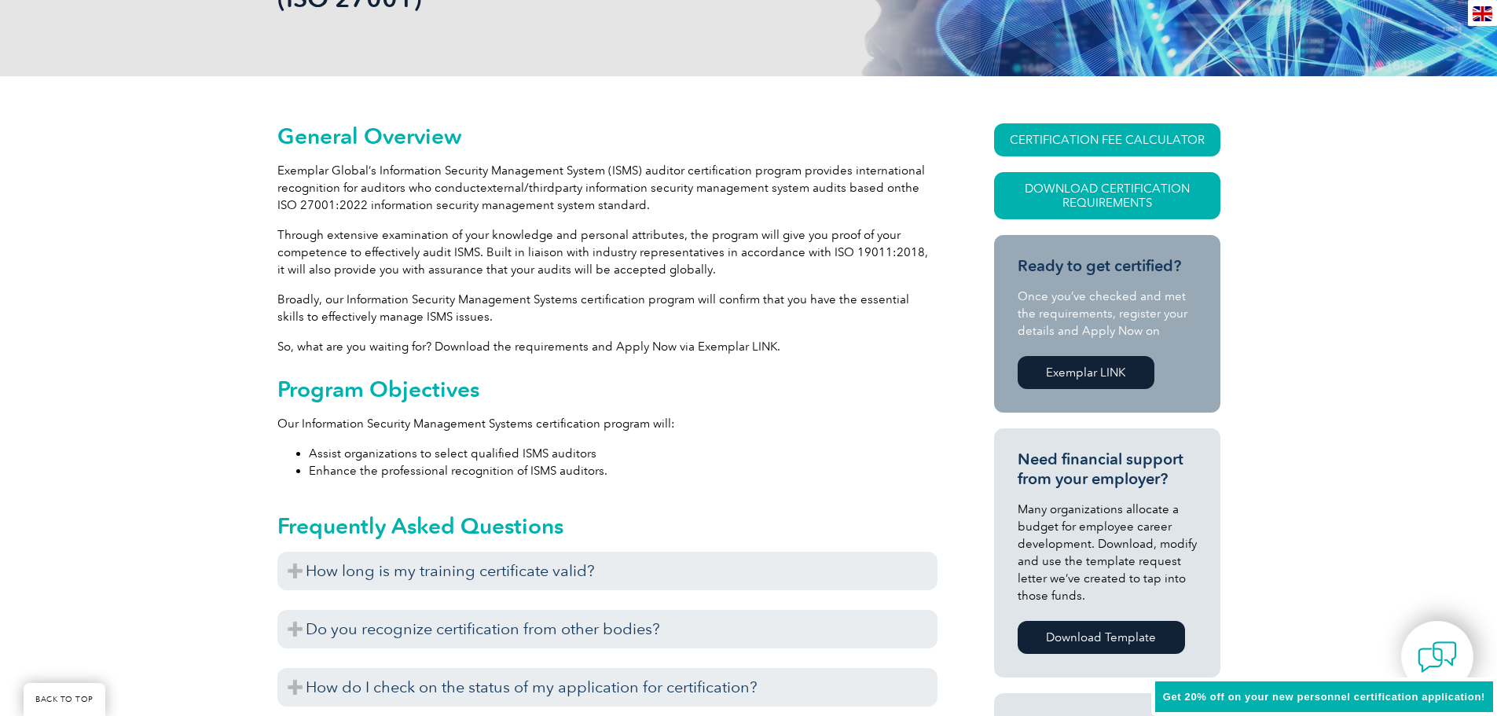
scroll to position [393, 0]
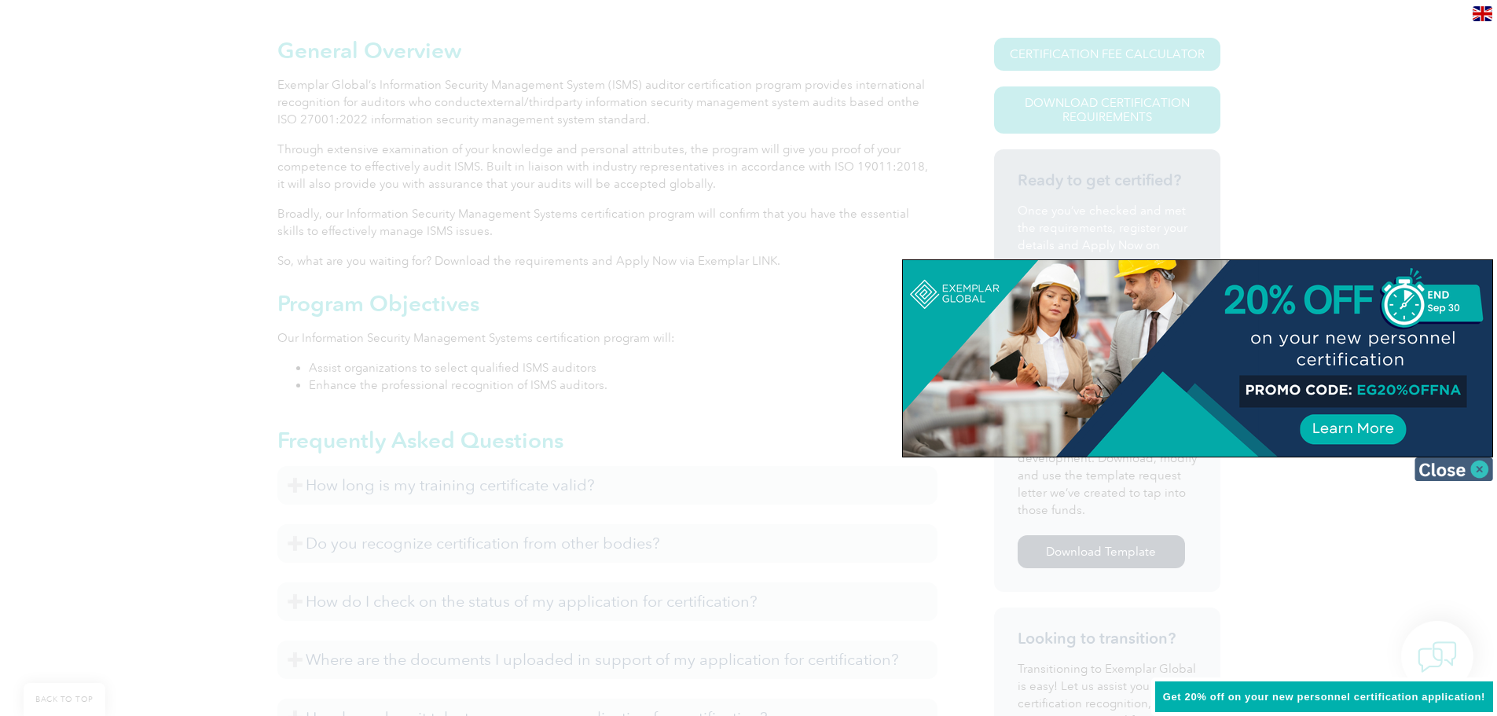
click at [1458, 468] on img at bounding box center [1454, 469] width 79 height 24
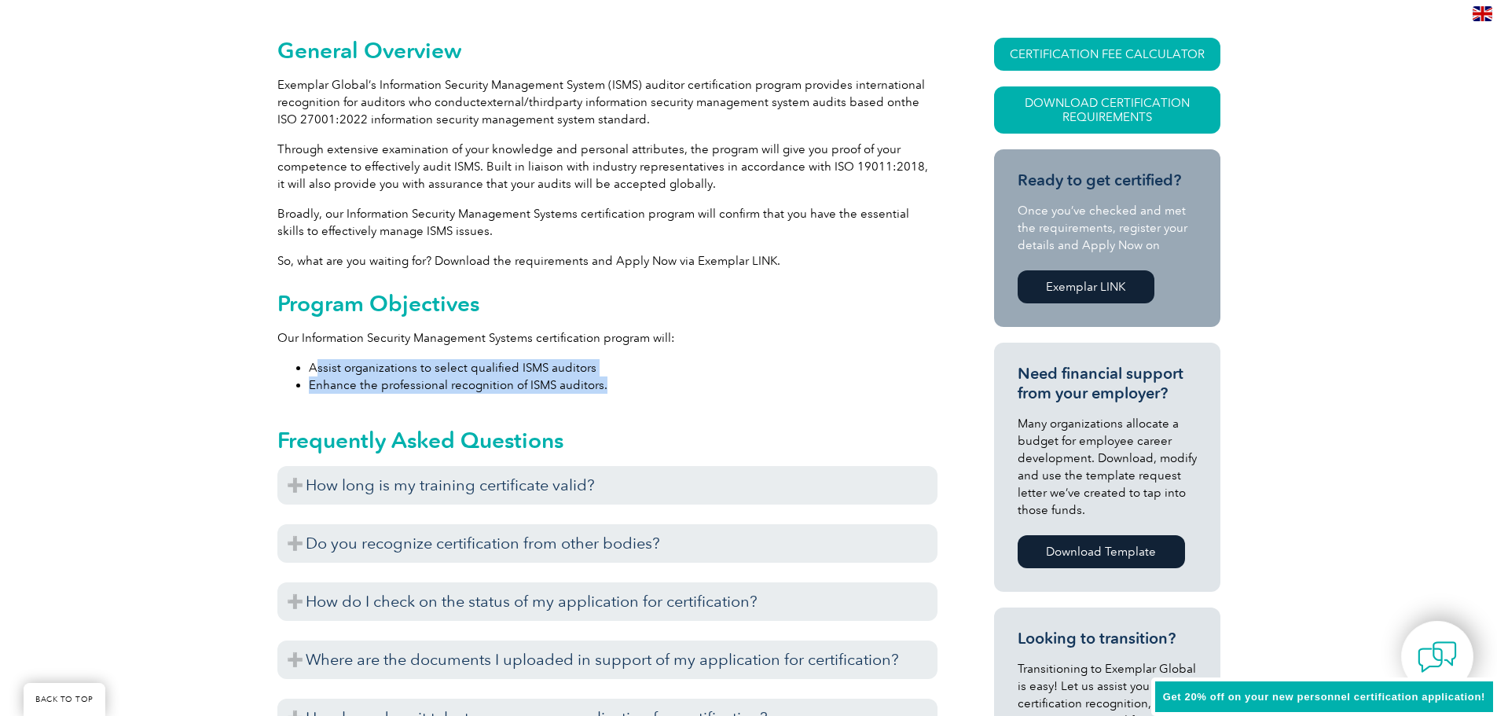
drag, startPoint x: 335, startPoint y: 370, endPoint x: 619, endPoint y: 389, distance: 285.1
click at [619, 389] on ul "Assist organizations to select qualified ISMS auditors Enhance the professional…" at bounding box center [607, 376] width 660 height 35
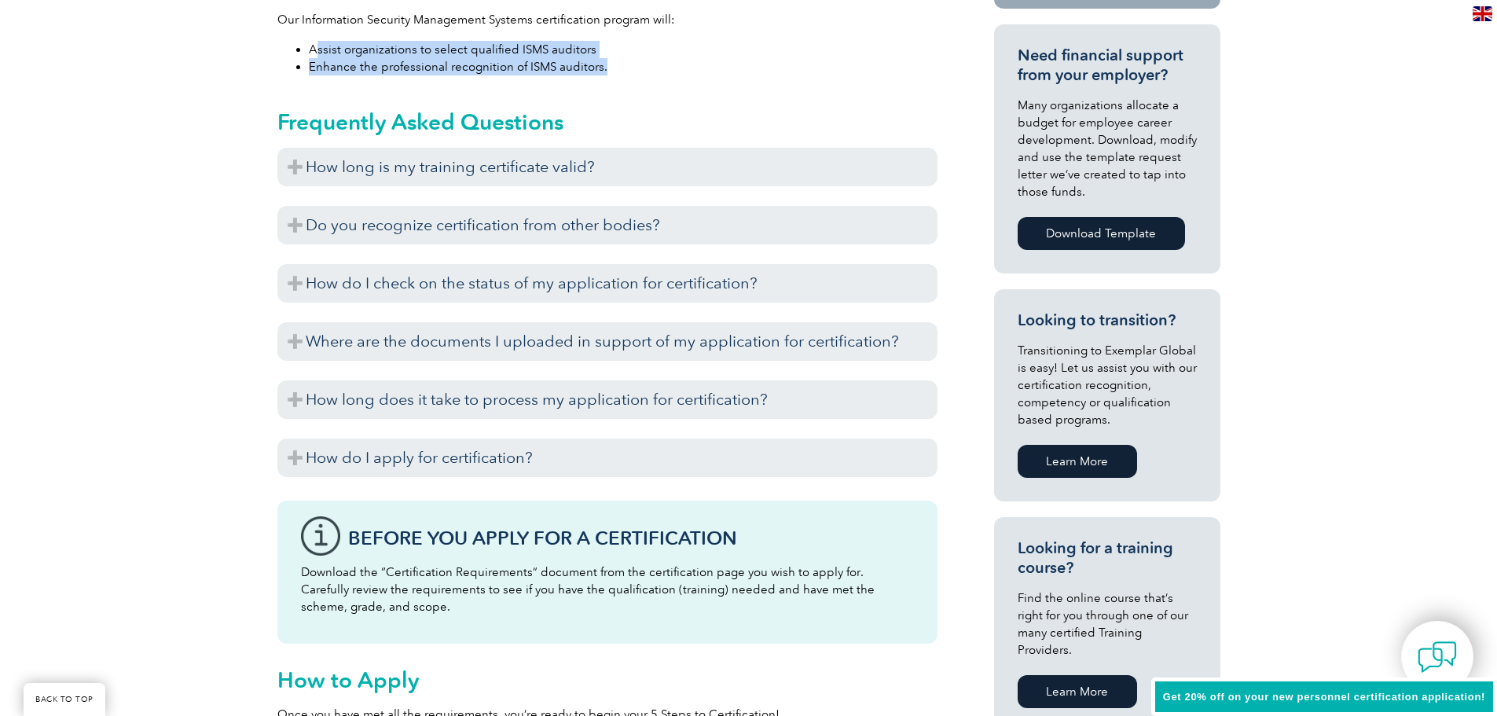
scroll to position [786, 0]
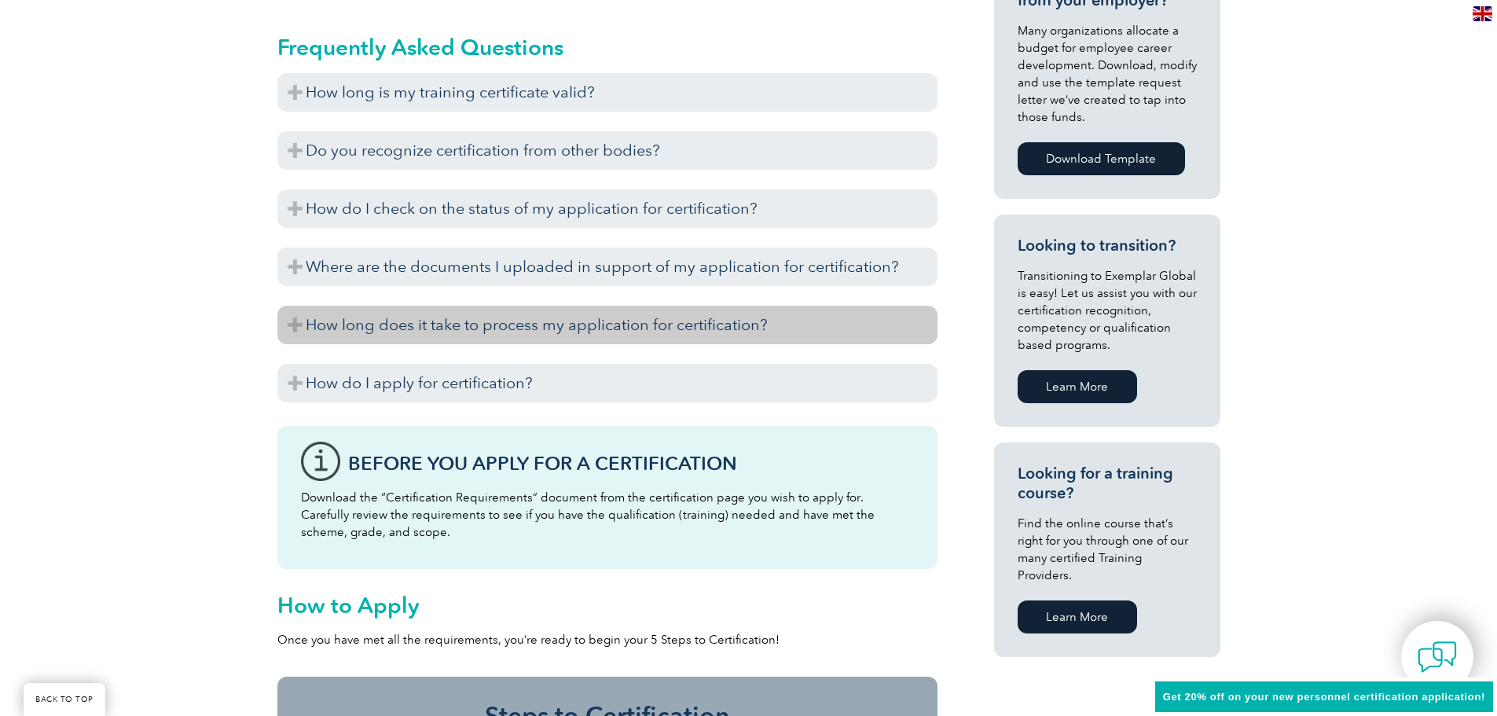
click at [289, 327] on h3 "How long does it take to process my application for certification?" at bounding box center [607, 325] width 660 height 39
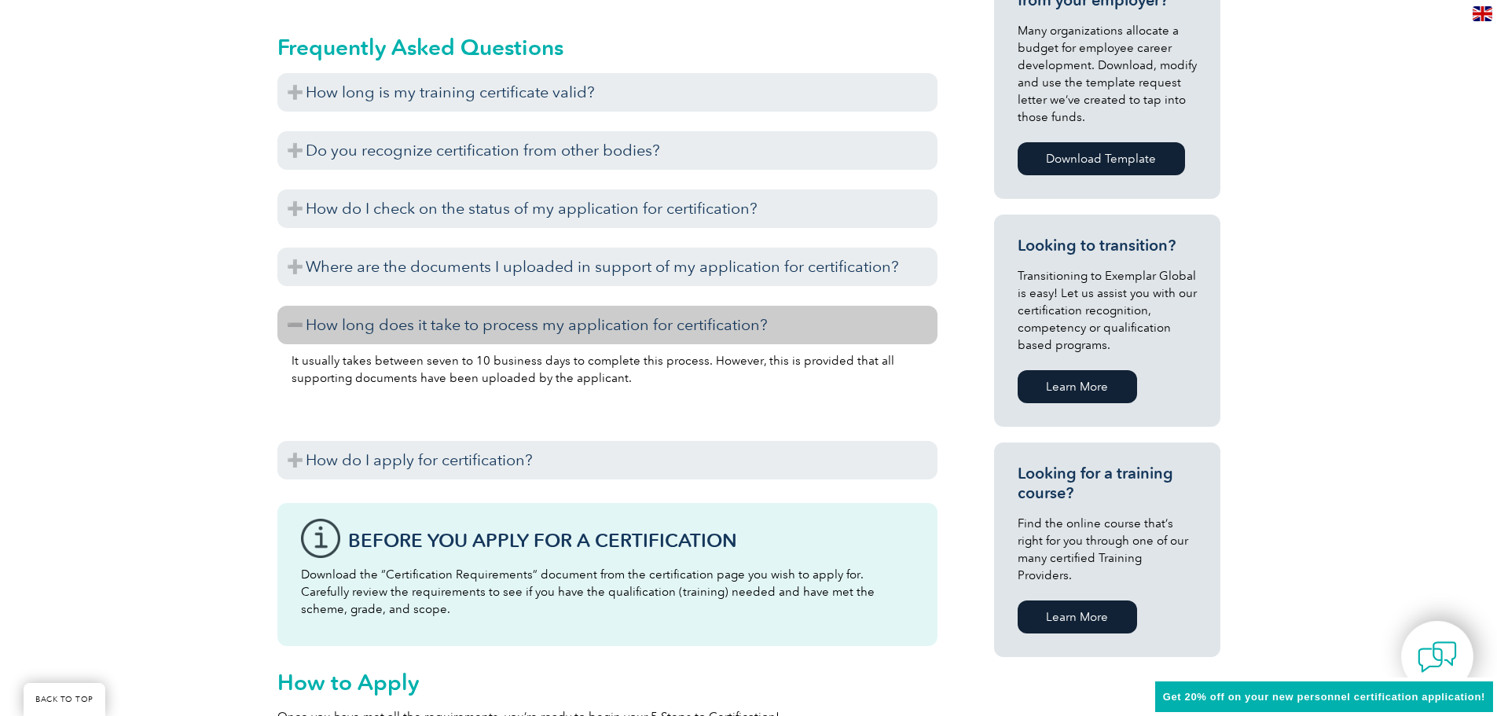
click at [289, 327] on h3 "How long does it take to process my application for certification?" at bounding box center [607, 325] width 660 height 39
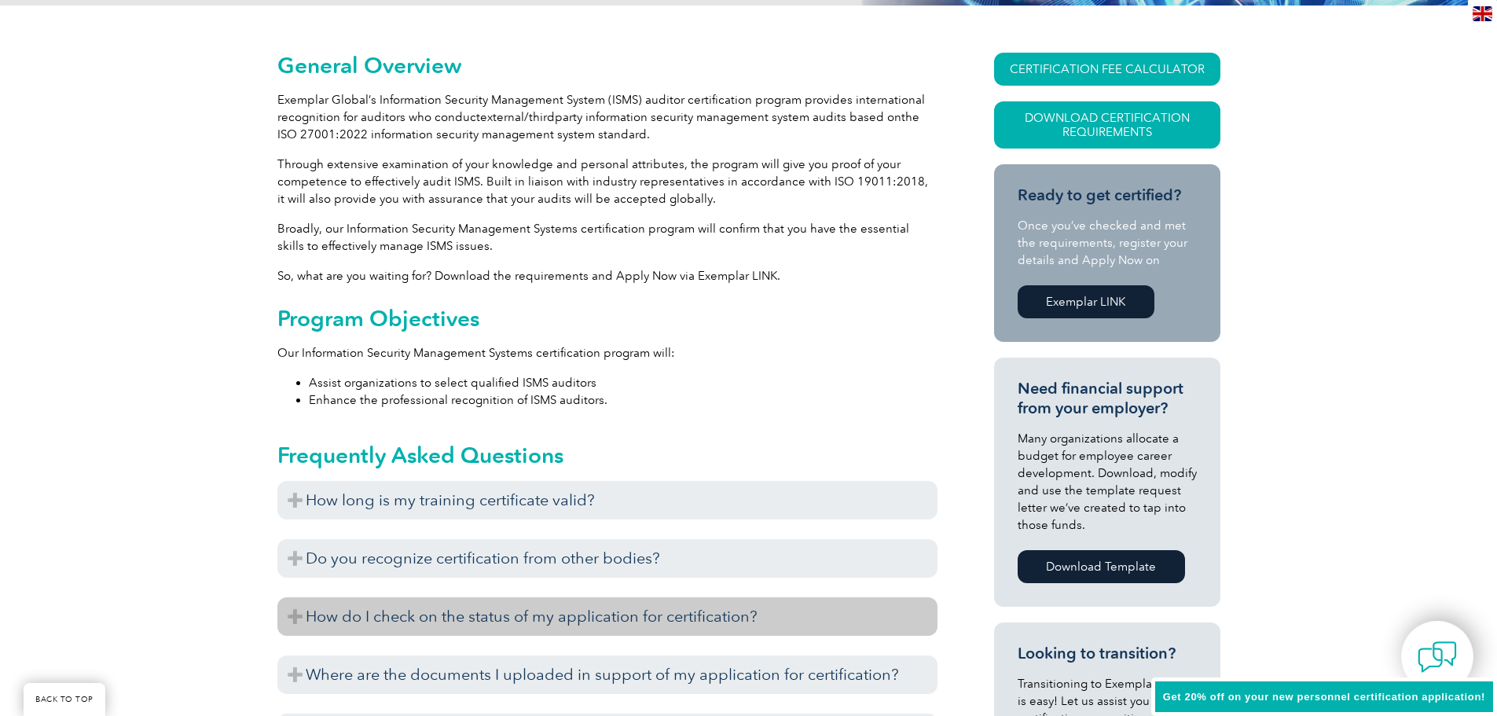
scroll to position [393, 0]
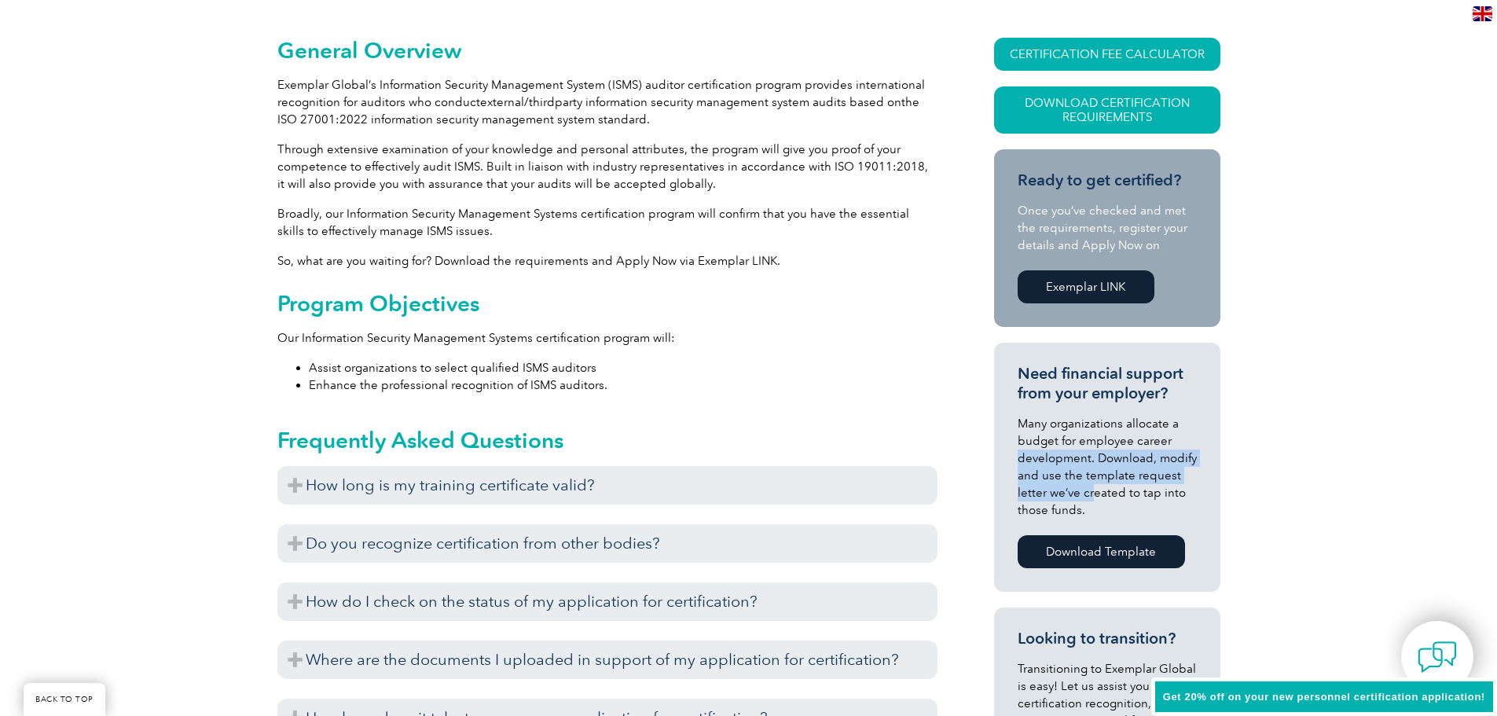
drag, startPoint x: 1083, startPoint y: 483, endPoint x: 1019, endPoint y: 464, distance: 67.1
click at [1019, 464] on p "Many organizations allocate a budget for employee career development. Download,…" at bounding box center [1107, 467] width 179 height 104
click at [1062, 512] on p "Many organizations allocate a budget for employee career development. Download,…" at bounding box center [1107, 467] width 179 height 104
click at [1077, 549] on link "Download Template" at bounding box center [1101, 551] width 167 height 33
